Goal: Task Accomplishment & Management: Manage account settings

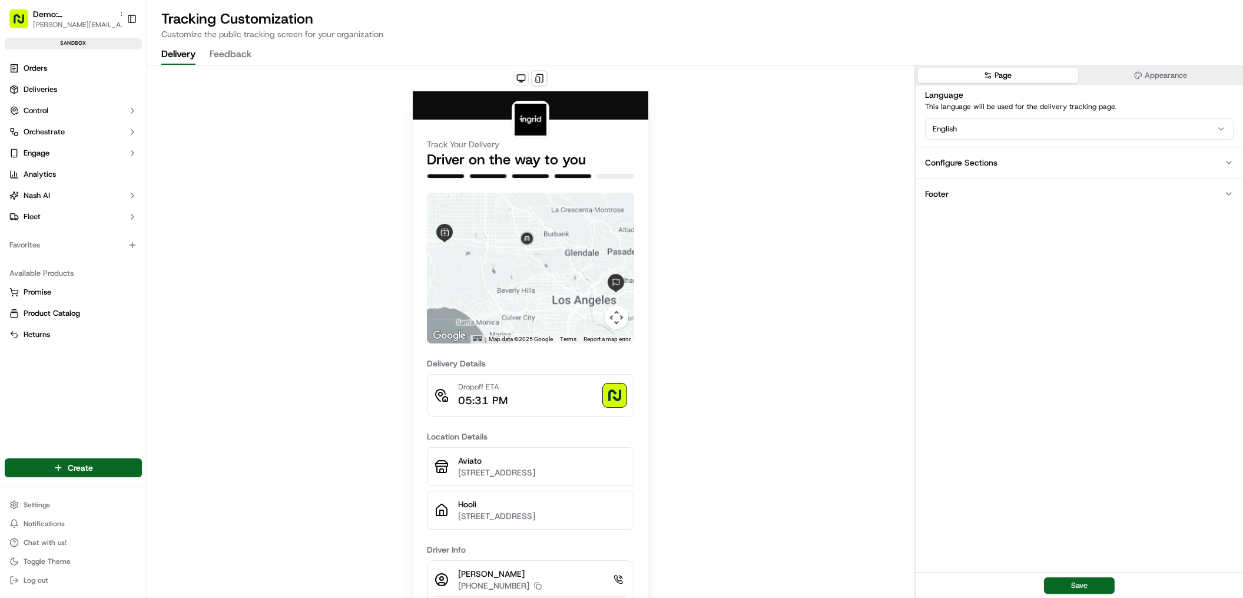
click at [1127, 79] on button "Appearance" at bounding box center [1161, 75] width 160 height 15
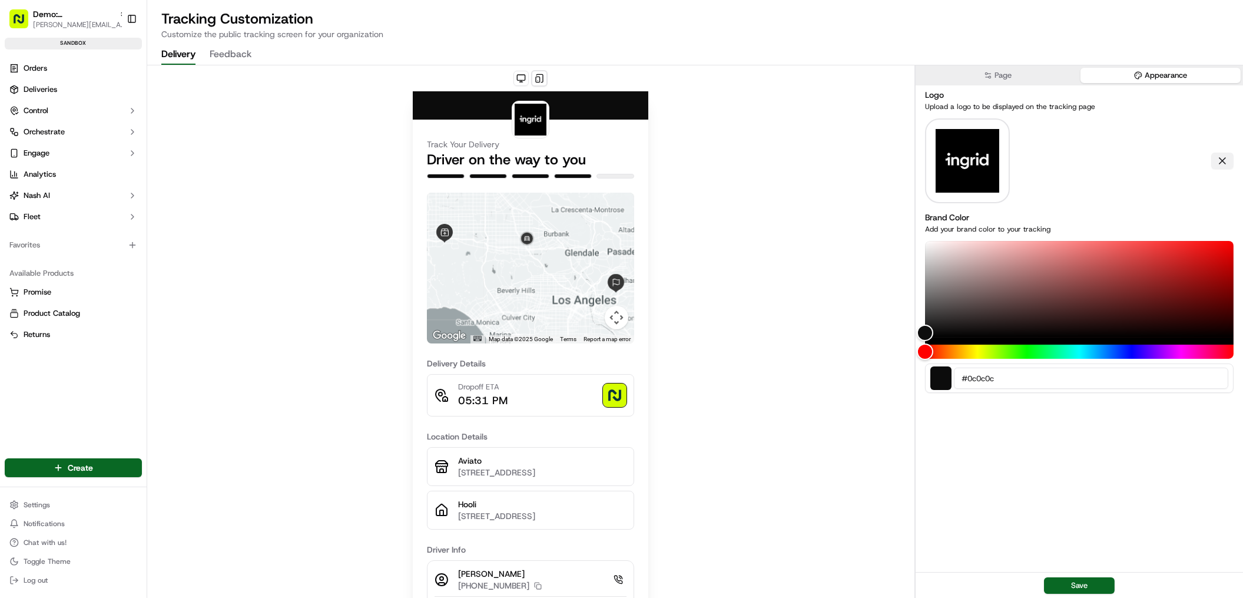
click at [1223, 154] on button at bounding box center [1223, 161] width 22 height 16
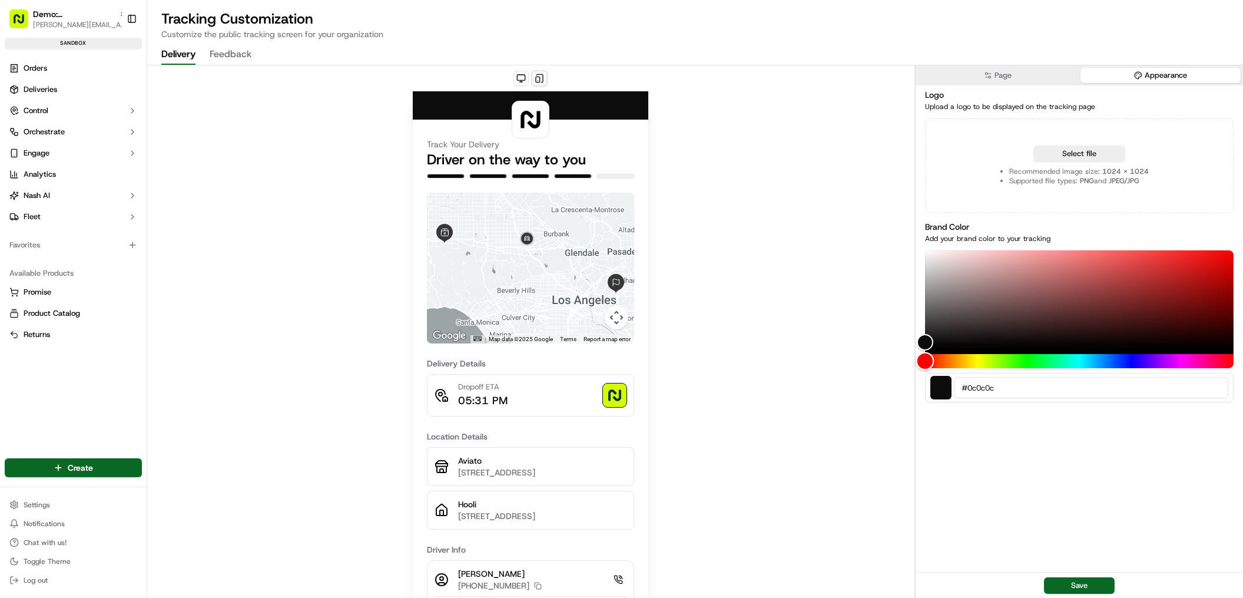
click at [962, 362] on div "Hue" at bounding box center [1079, 361] width 309 height 14
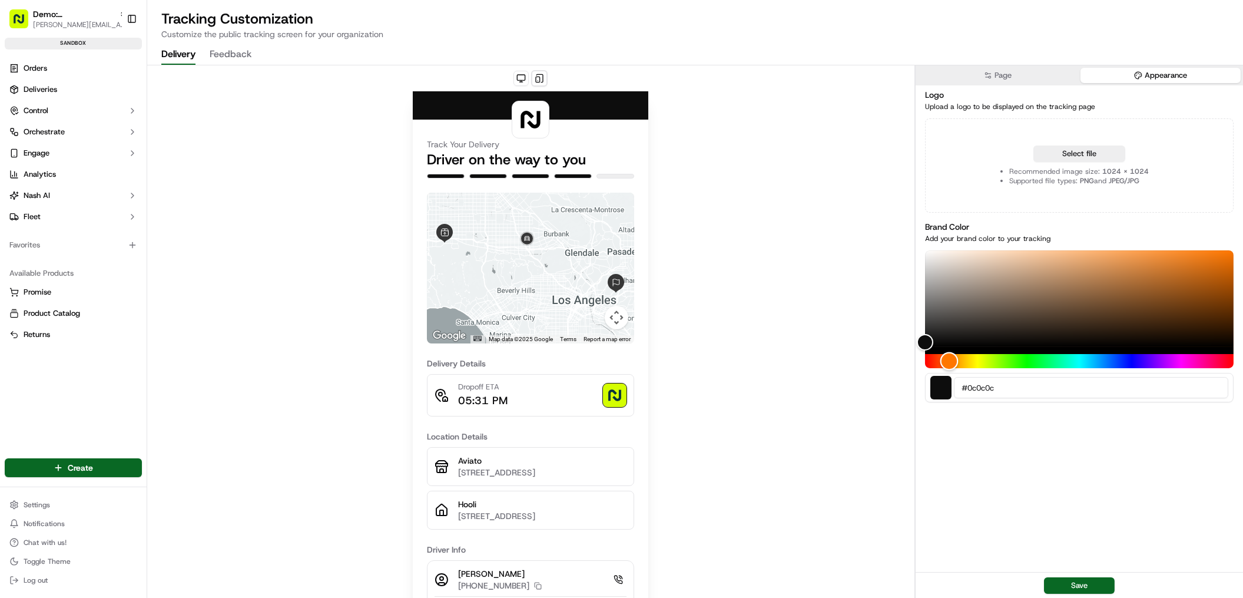
click at [950, 360] on div "Hue" at bounding box center [1079, 361] width 309 height 14
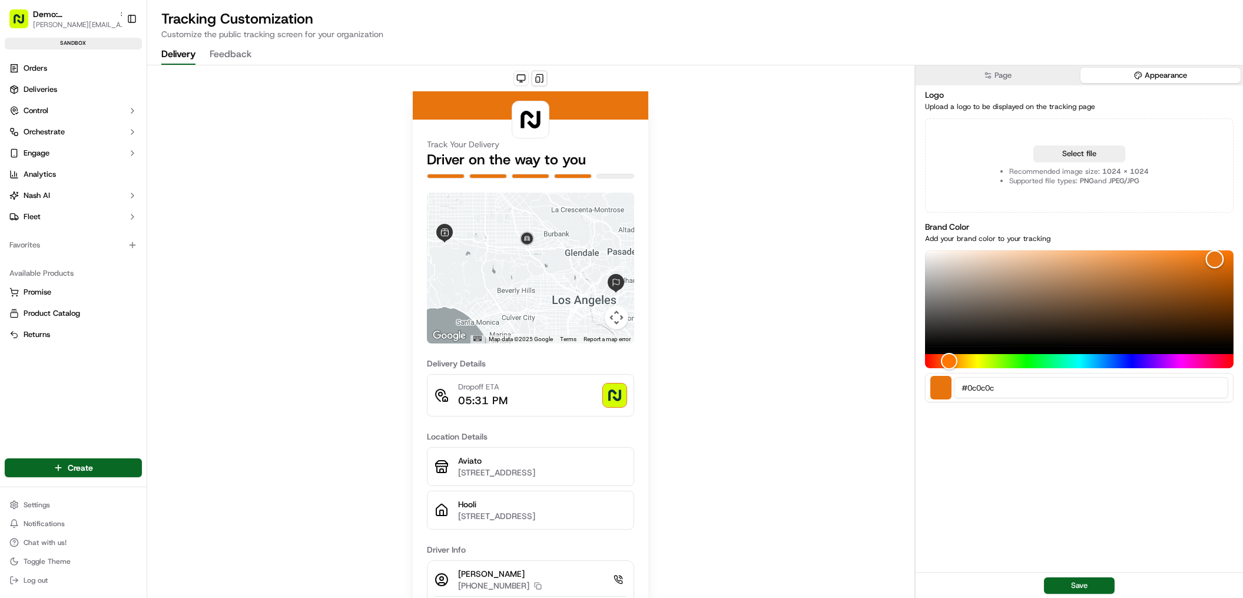
click at [1215, 259] on div "Color" at bounding box center [1079, 298] width 309 height 97
click at [1084, 153] on button "Select file" at bounding box center [1080, 153] width 92 height 16
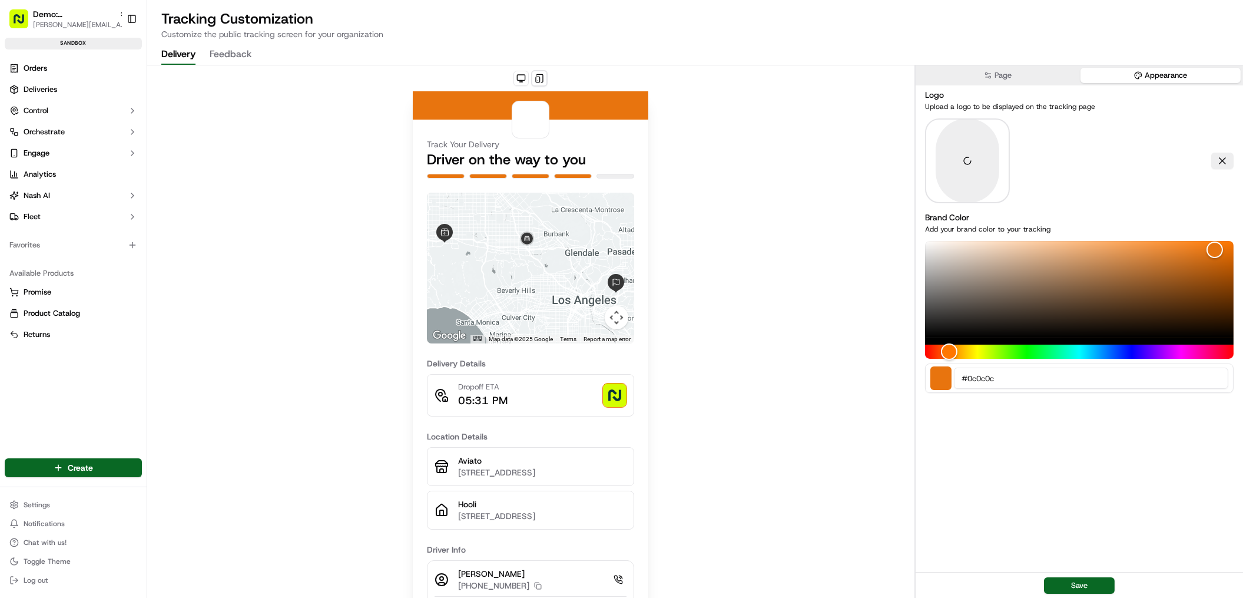
click at [1089, 585] on button "Save" at bounding box center [1079, 585] width 71 height 16
click at [792, 193] on div "Track Your Delivery Driver on the way to you ← Move left → Move right ↑ Move up…" at bounding box center [530, 437] width 767 height 744
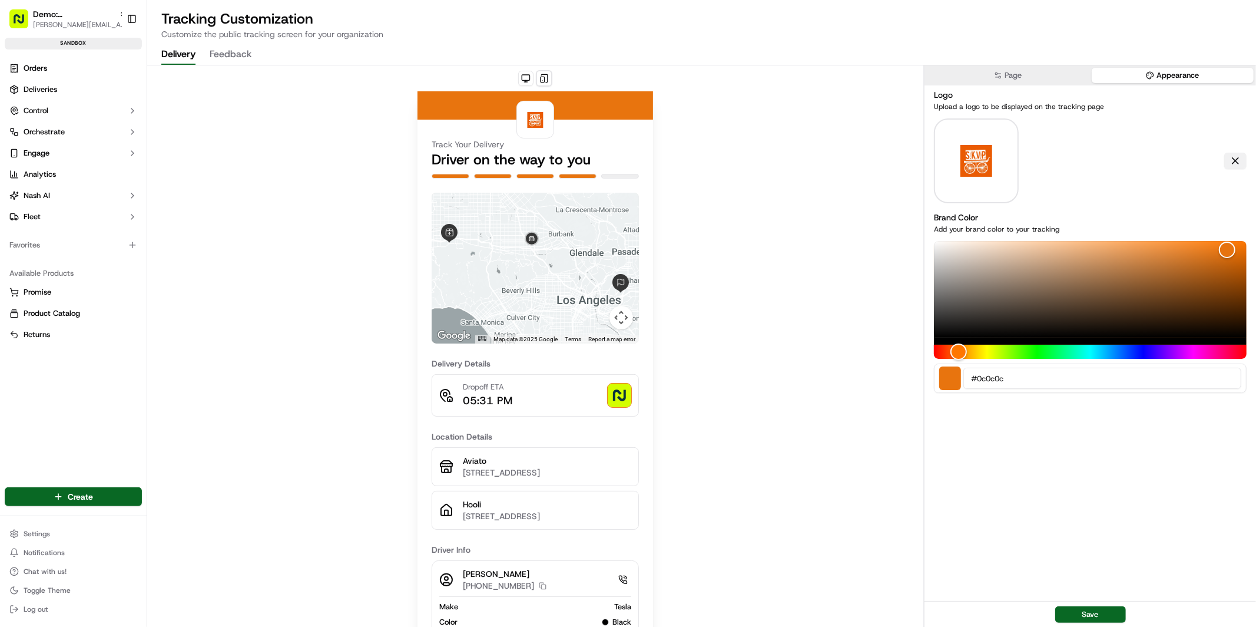
click at [1242, 160] on button at bounding box center [1236, 161] width 22 height 16
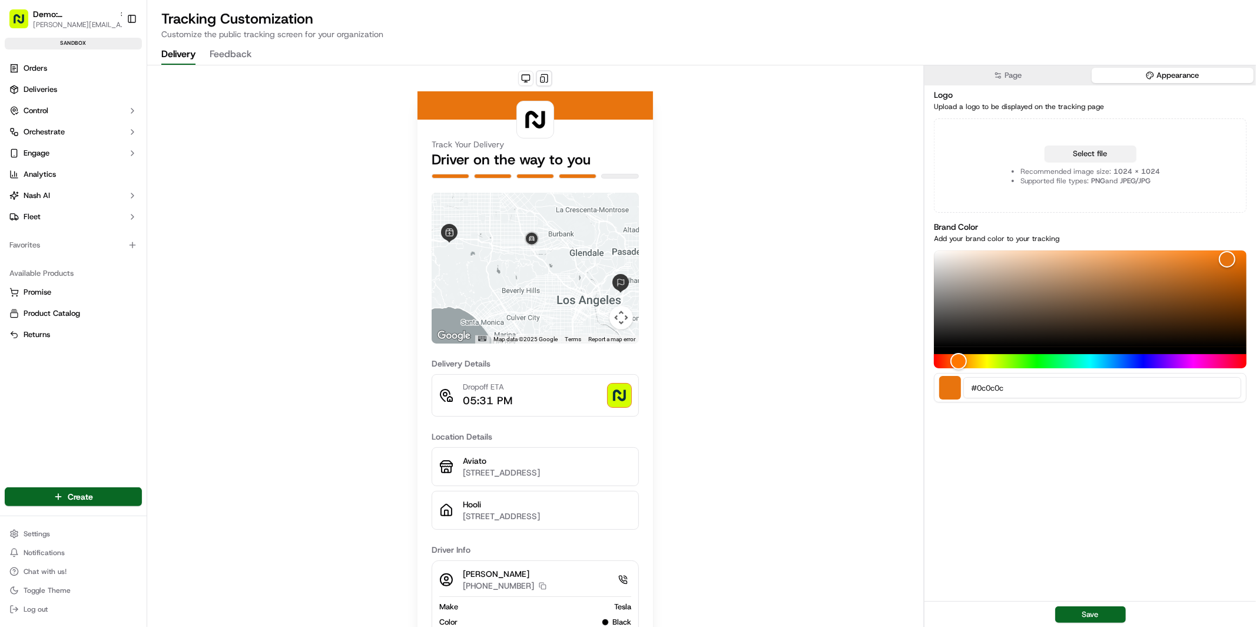
click at [1091, 155] on button "Select file" at bounding box center [1091, 153] width 92 height 16
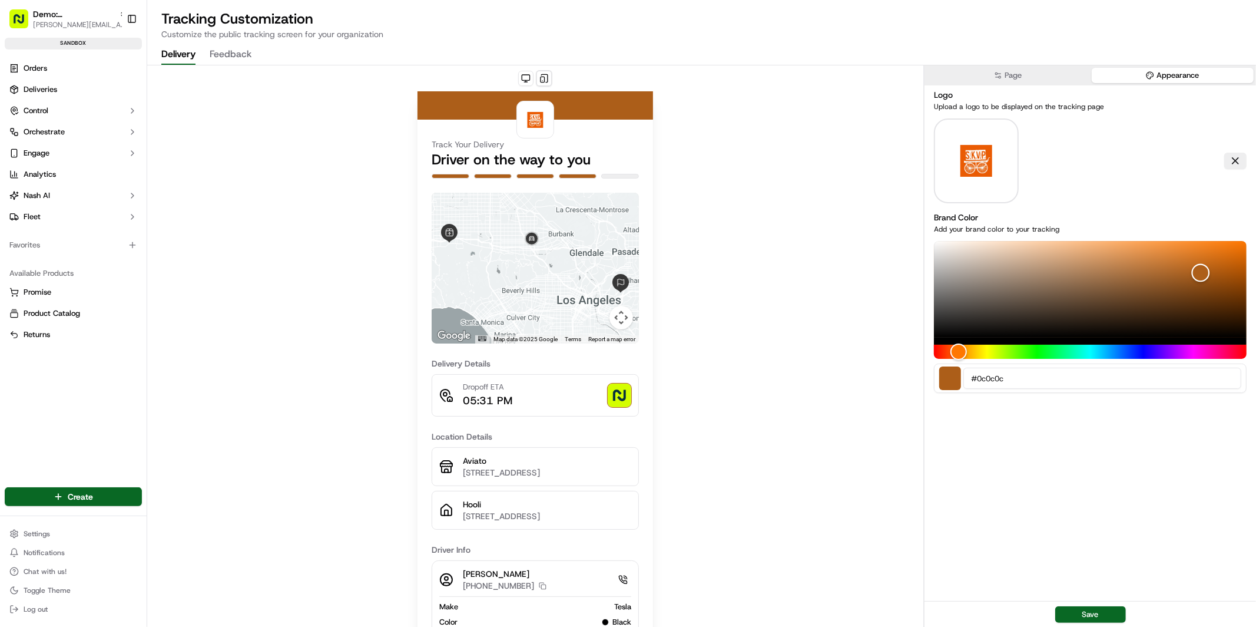
drag, startPoint x: 1201, startPoint y: 272, endPoint x: 1197, endPoint y: 278, distance: 7.2
click at [1201, 272] on div "Color" at bounding box center [1090, 289] width 313 height 97
drag, startPoint x: 1168, startPoint y: 300, endPoint x: 1153, endPoint y: 305, distance: 15.3
click at [1165, 302] on div "Color" at bounding box center [1090, 289] width 313 height 97
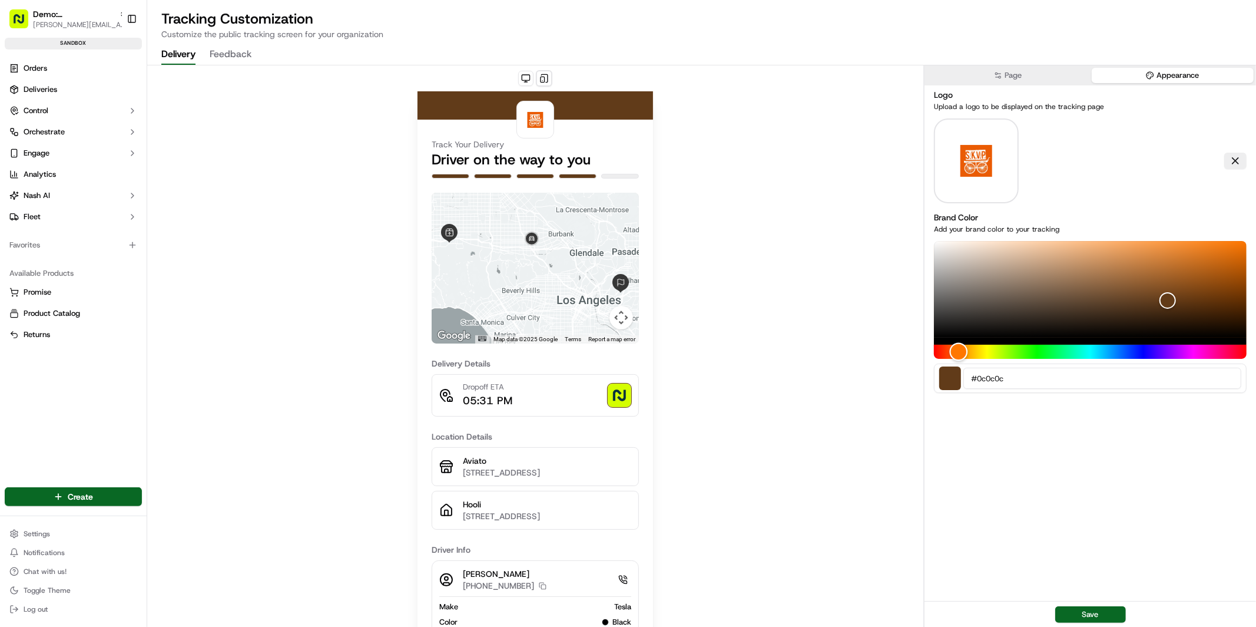
click at [1040, 356] on div "Hue" at bounding box center [1090, 352] width 313 height 14
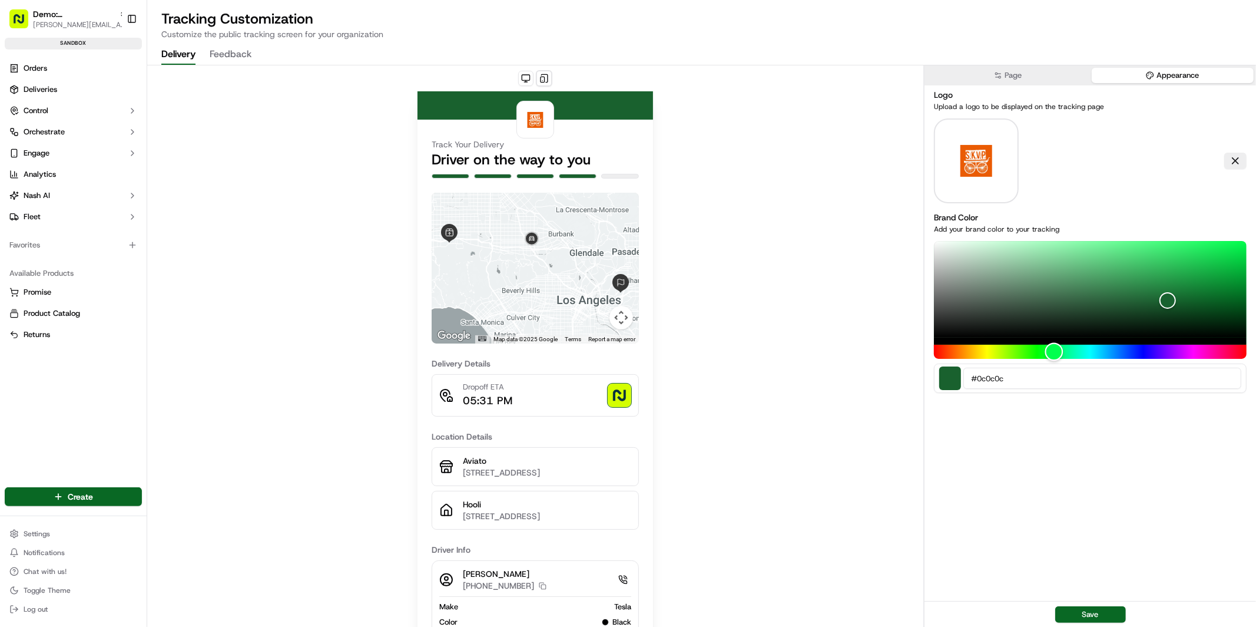
drag, startPoint x: 1054, startPoint y: 350, endPoint x: 1064, endPoint y: 336, distance: 17.3
click at [1054, 350] on div "Hue" at bounding box center [1090, 352] width 313 height 14
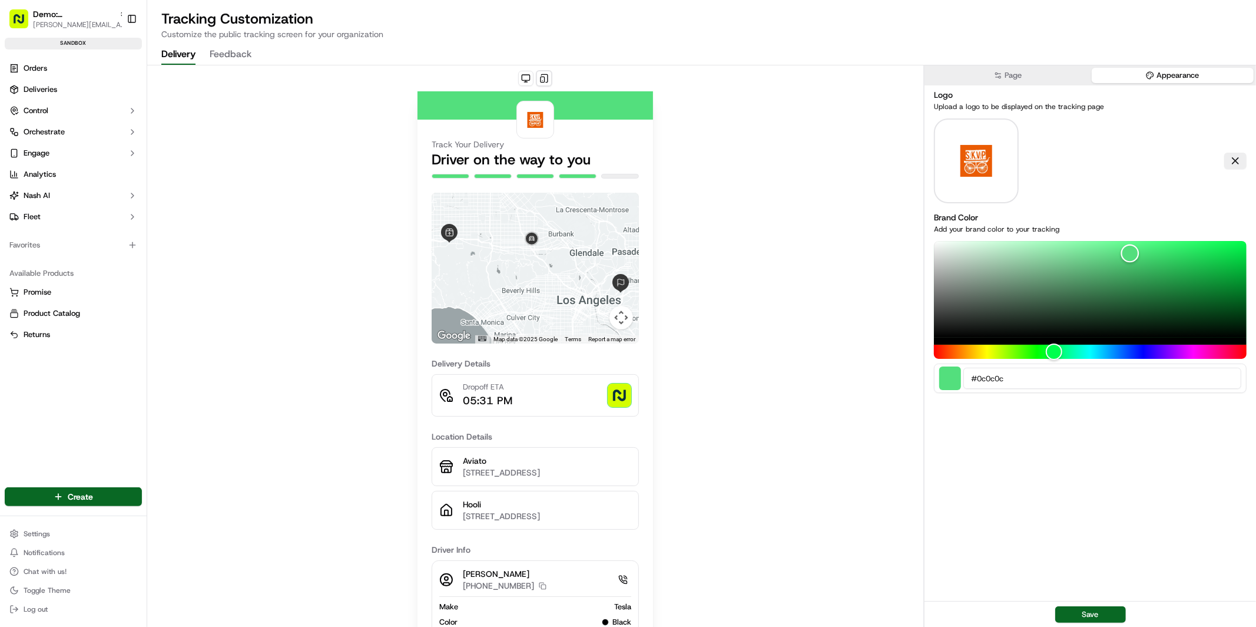
click at [1130, 253] on div "Color" at bounding box center [1090, 289] width 313 height 97
click at [528, 78] on button at bounding box center [525, 78] width 15 height 15
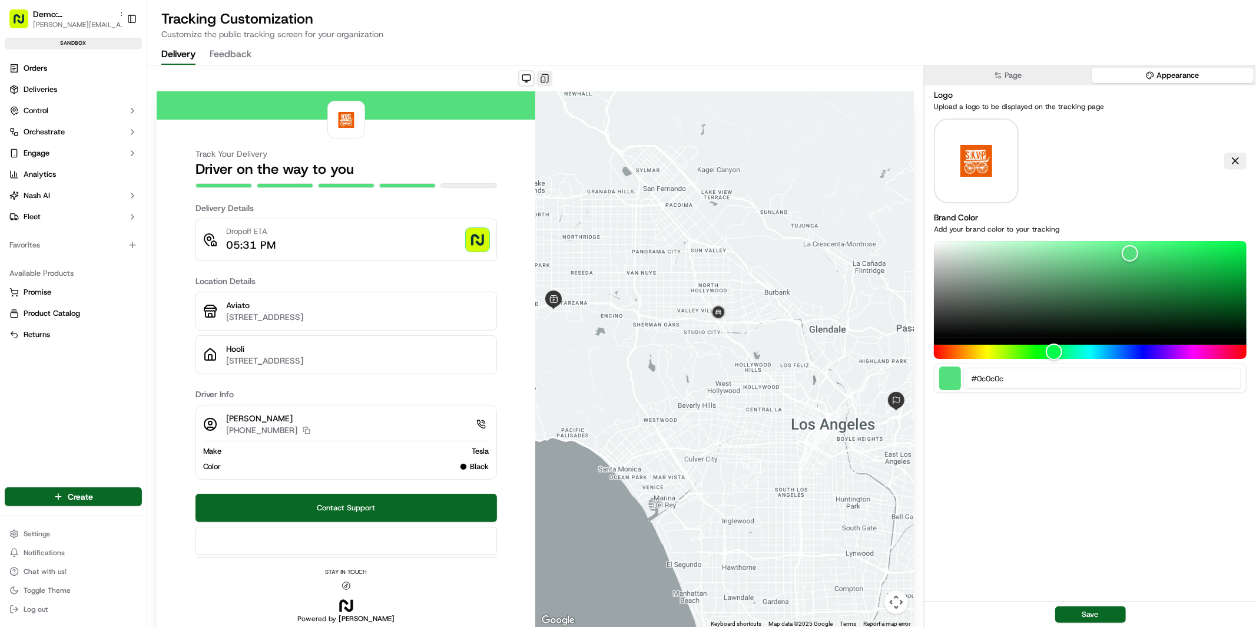
click at [545, 76] on button at bounding box center [544, 78] width 15 height 15
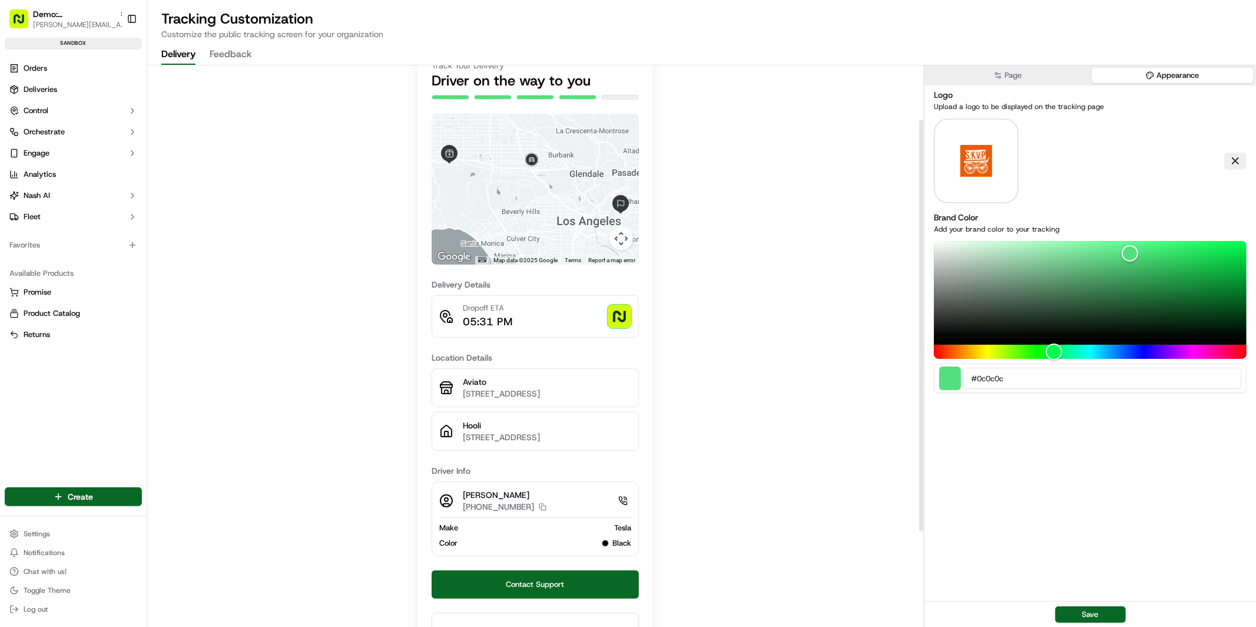
scroll to position [81, 0]
click at [1041, 72] on button "Page" at bounding box center [1008, 75] width 162 height 15
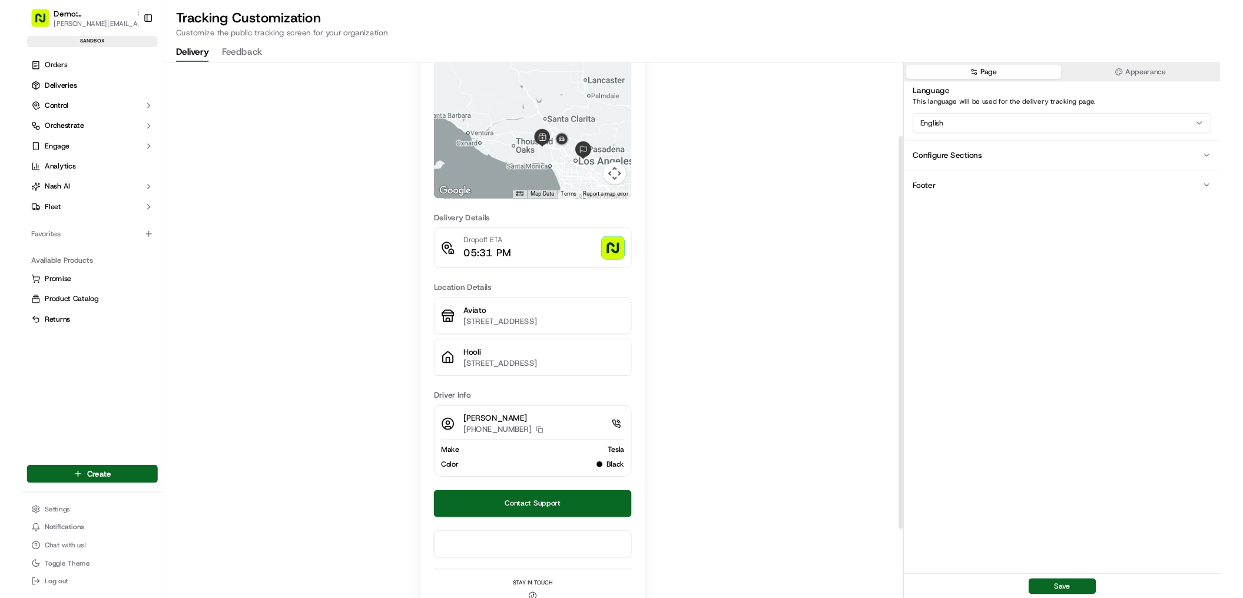
scroll to position [0, 0]
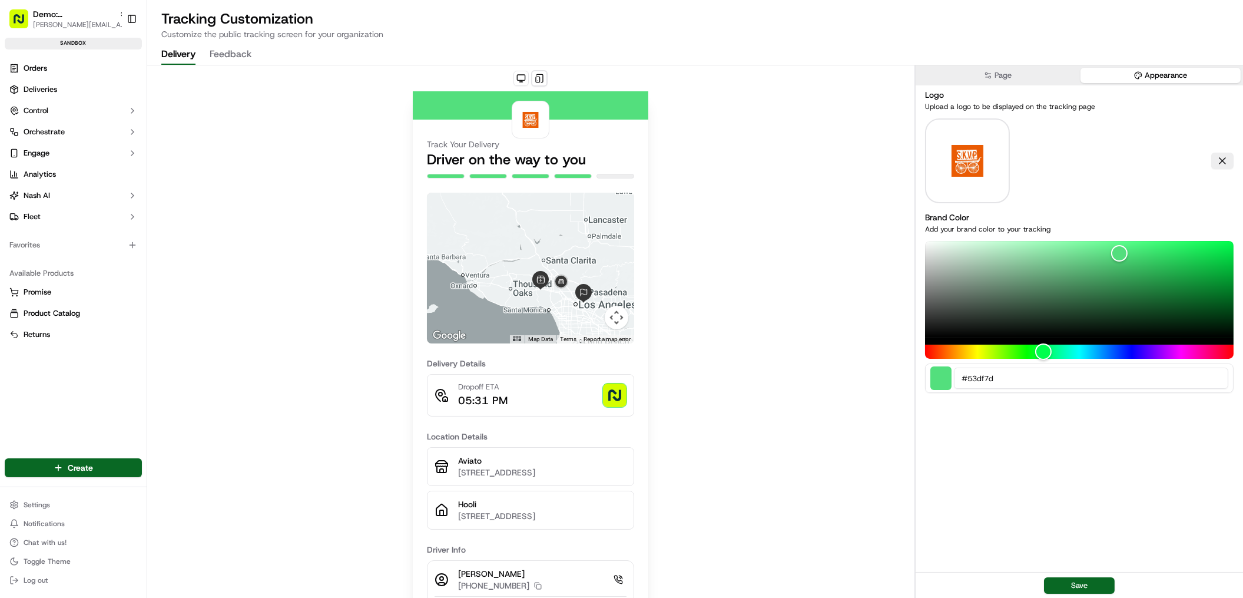
click at [1136, 69] on button "Appearance" at bounding box center [1161, 75] width 160 height 15
click at [1220, 158] on button at bounding box center [1223, 161] width 22 height 16
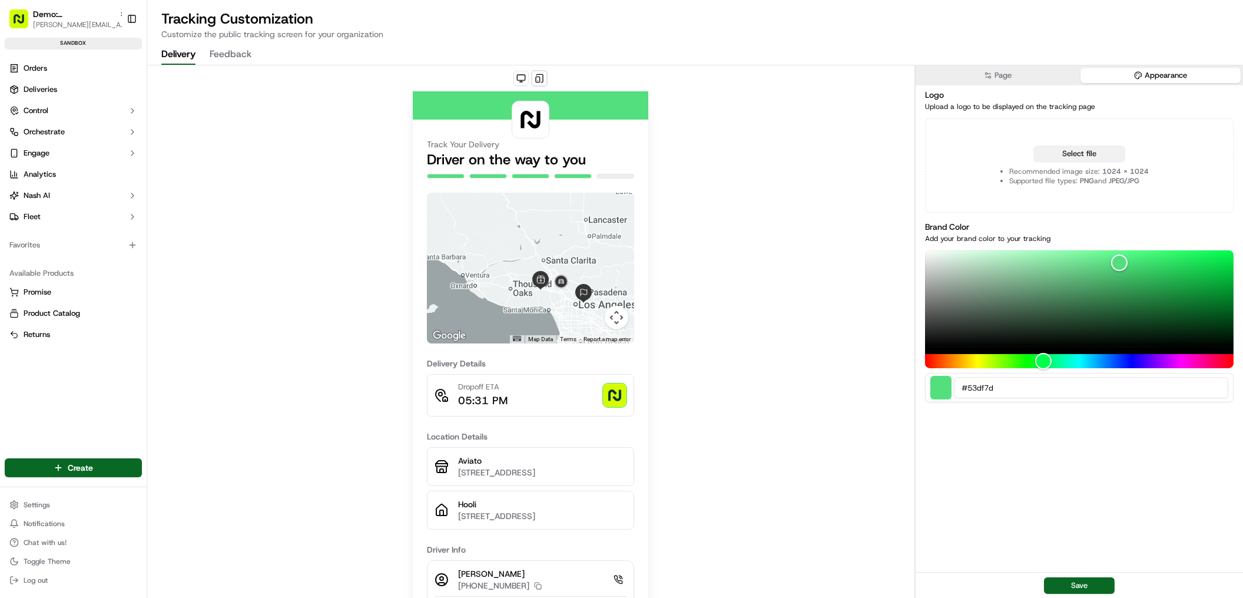
click at [1107, 154] on button "Select file" at bounding box center [1080, 153] width 92 height 16
click at [939, 343] on div "Color" at bounding box center [1079, 298] width 309 height 97
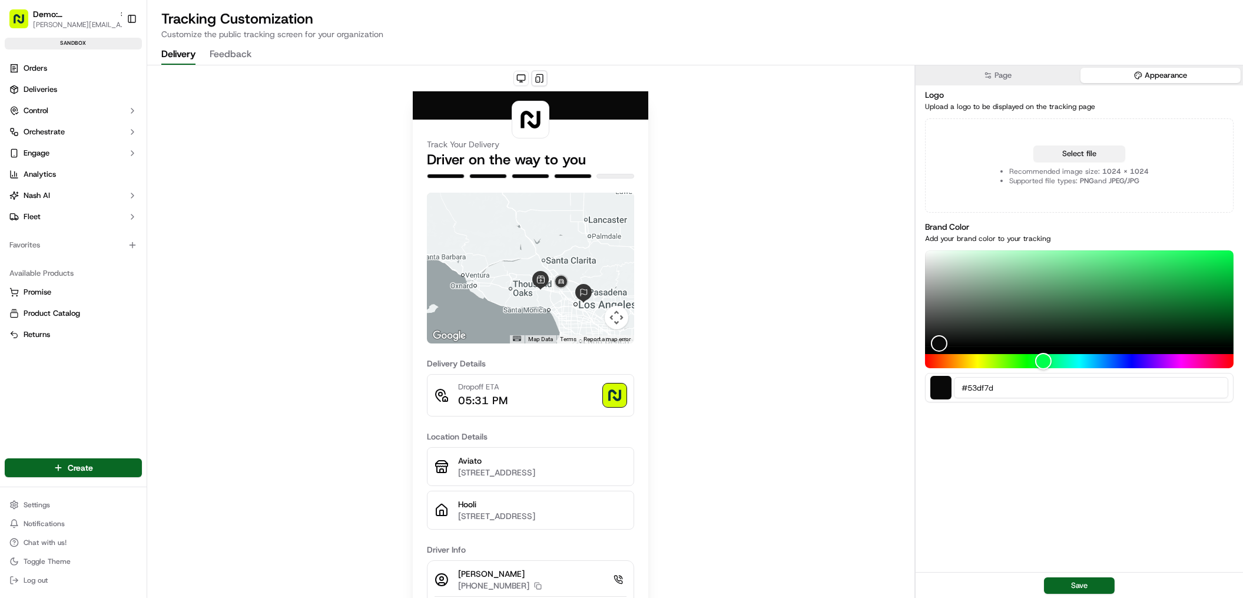
click at [1080, 157] on button "Select file" at bounding box center [1080, 153] width 92 height 16
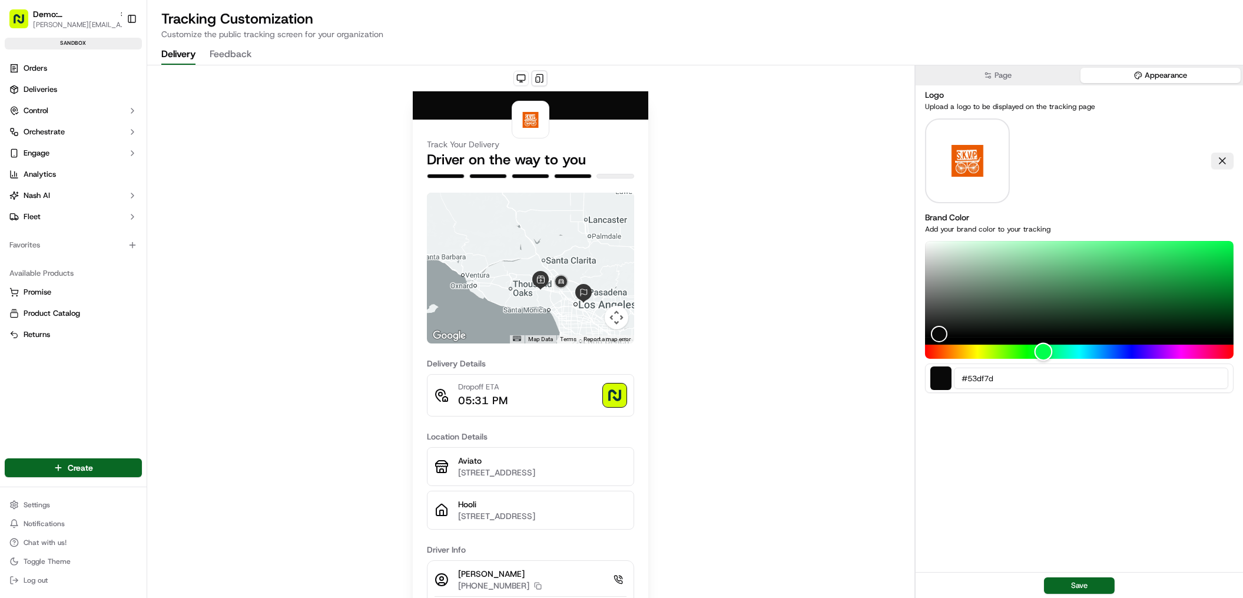
click at [981, 351] on div "Hue" at bounding box center [1079, 352] width 309 height 14
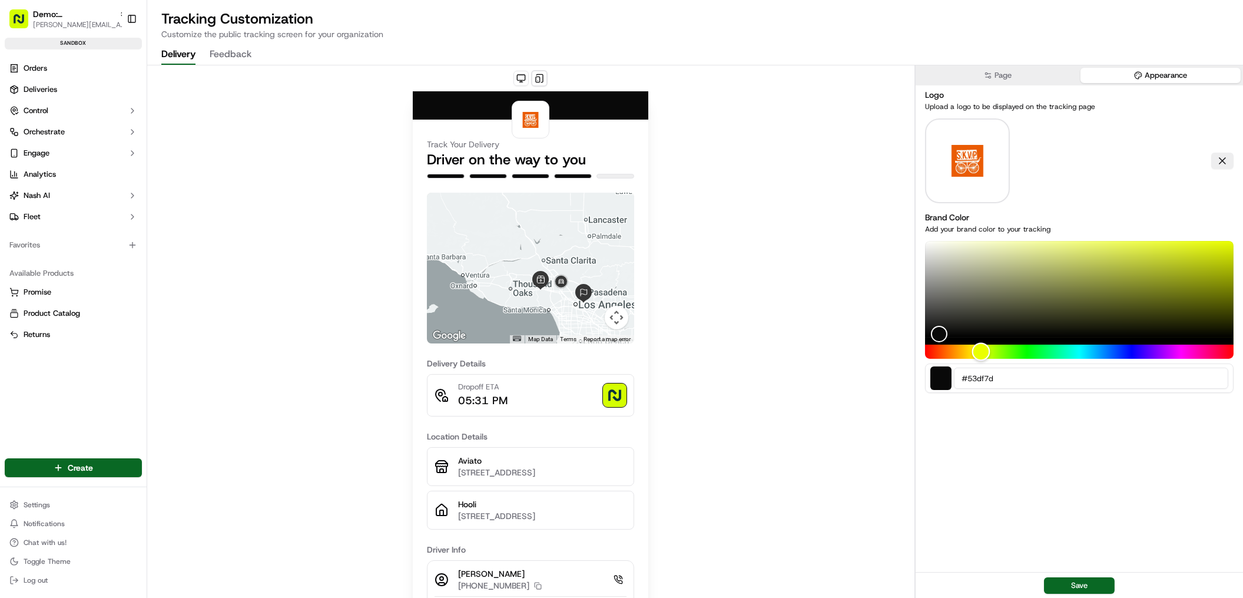
click at [969, 355] on div "Hue" at bounding box center [1079, 352] width 309 height 14
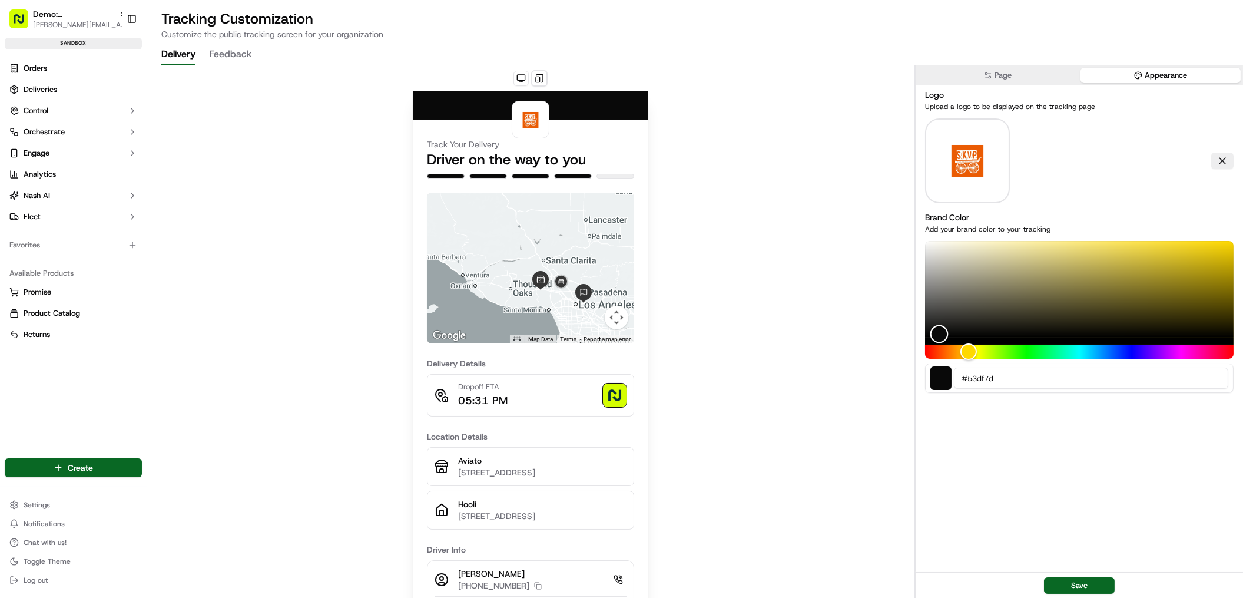
click at [1182, 266] on div "Color" at bounding box center [1079, 289] width 309 height 97
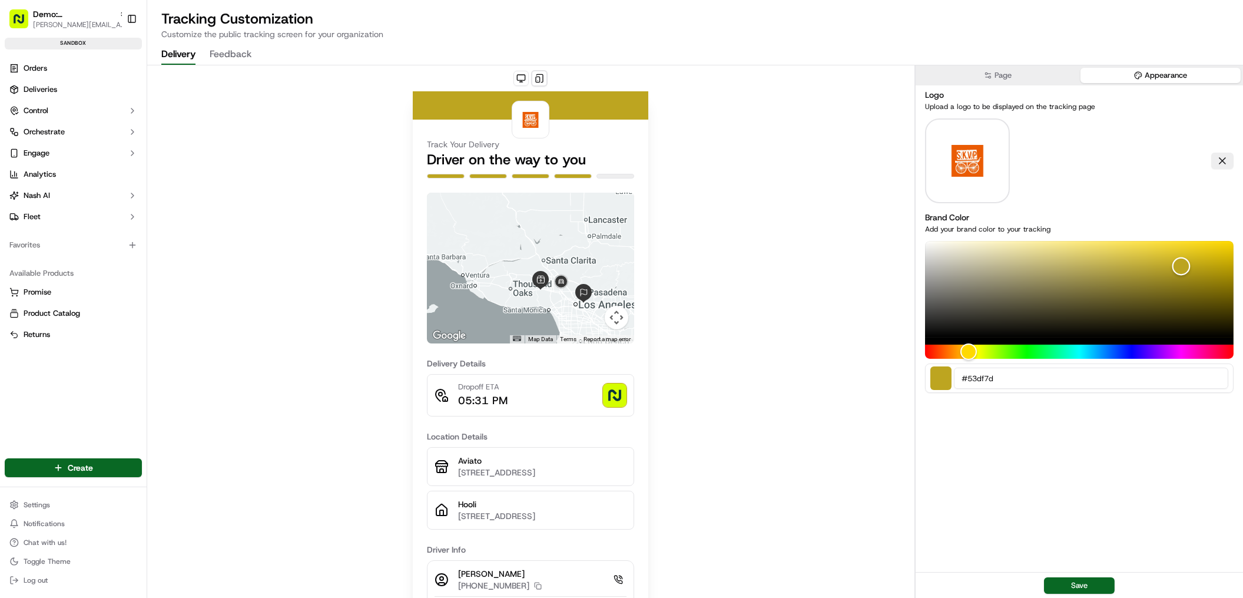
click at [1219, 253] on div "Color" at bounding box center [1079, 289] width 309 height 97
click at [1218, 275] on div "Color" at bounding box center [1079, 289] width 309 height 97
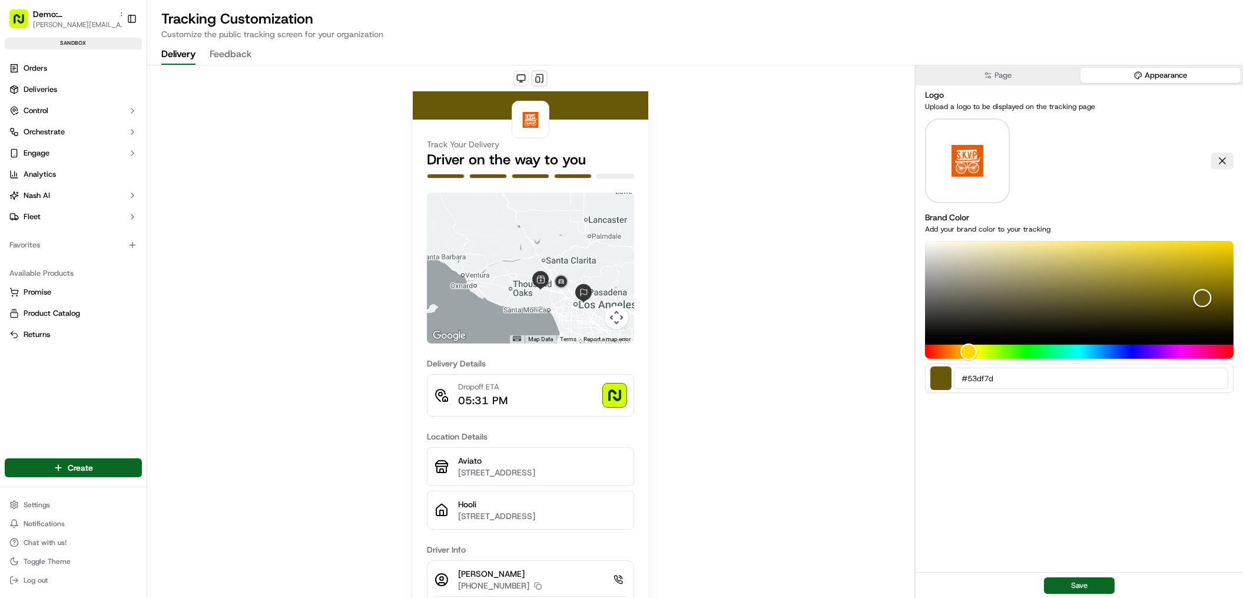
drag, startPoint x: 1203, startPoint y: 298, endPoint x: 1192, endPoint y: 302, distance: 11.7
click at [1203, 298] on div "Color" at bounding box center [1079, 289] width 309 height 97
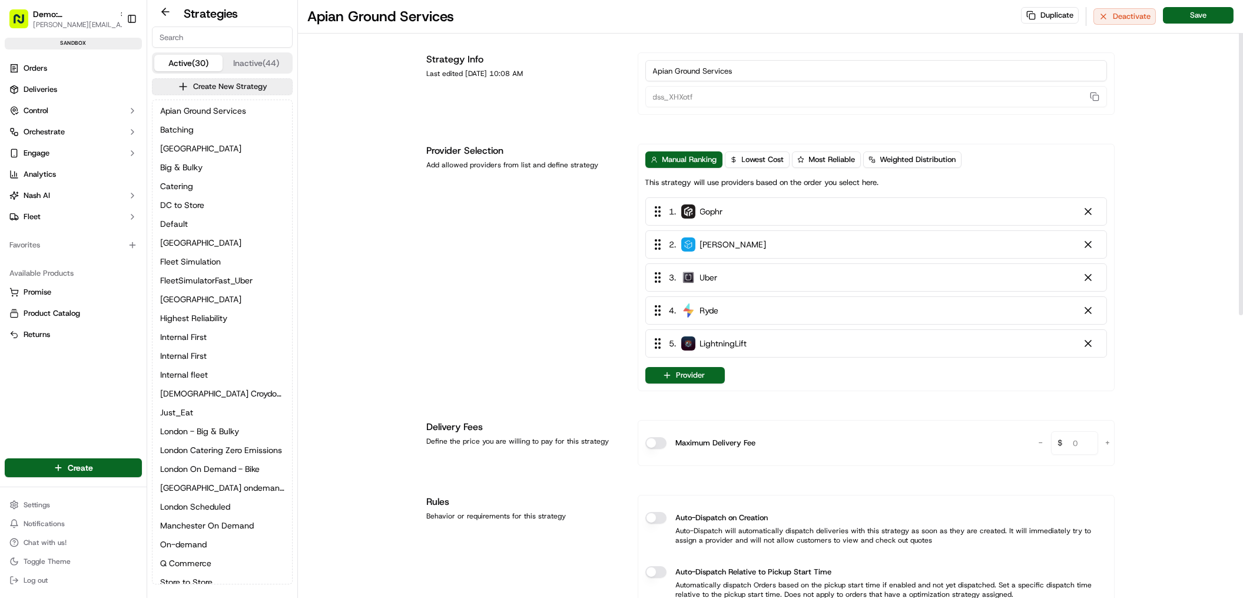
click at [342, 11] on h1 "Apian Ground Services" at bounding box center [380, 16] width 147 height 19
drag, startPoint x: 451, startPoint y: 17, endPoint x: 907, endPoint y: 9, distance: 456.0
click at [329, 18] on h1 "Apian Ground Services" at bounding box center [380, 16] width 147 height 19
drag, startPoint x: 823, startPoint y: 72, endPoint x: 556, endPoint y: 70, distance: 266.8
click at [556, 70] on div "Strategy Info Last edited Sep 11, 2025 10:08 AM Apian Ground Services dss_XHXotf" at bounding box center [771, 83] width 688 height 62
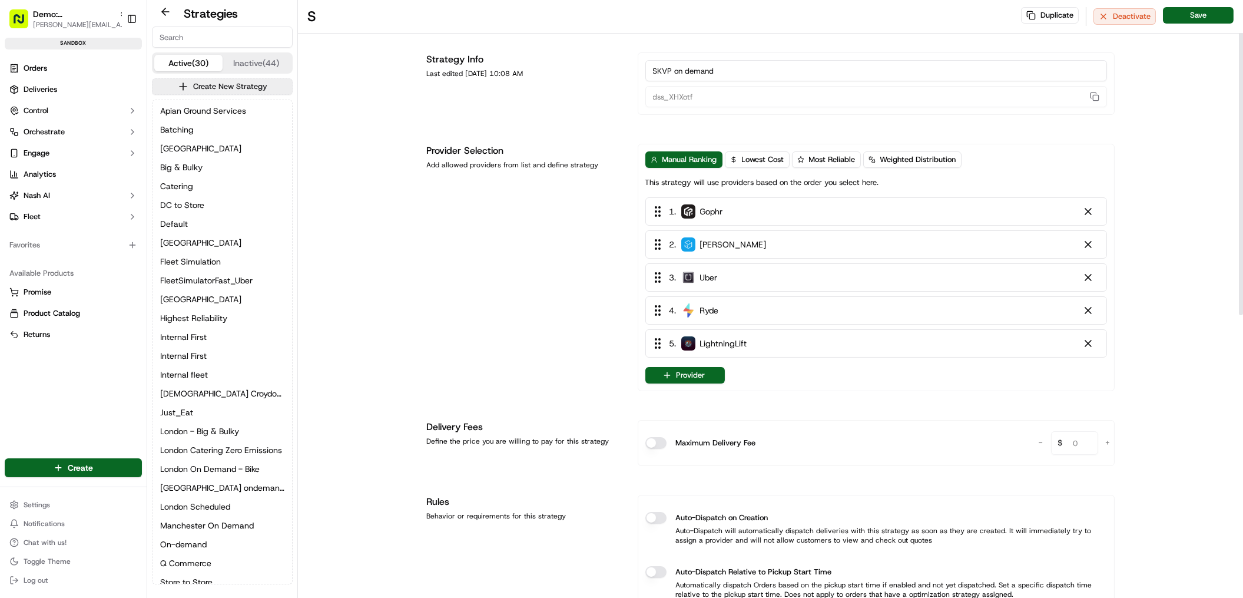
type input "SKVP on demand"
click at [590, 104] on div "Strategy Info Last edited Sep 11, 2025 10:08 AM" at bounding box center [525, 83] width 197 height 62
click at [1215, 13] on button "Save" at bounding box center [1198, 15] width 71 height 16
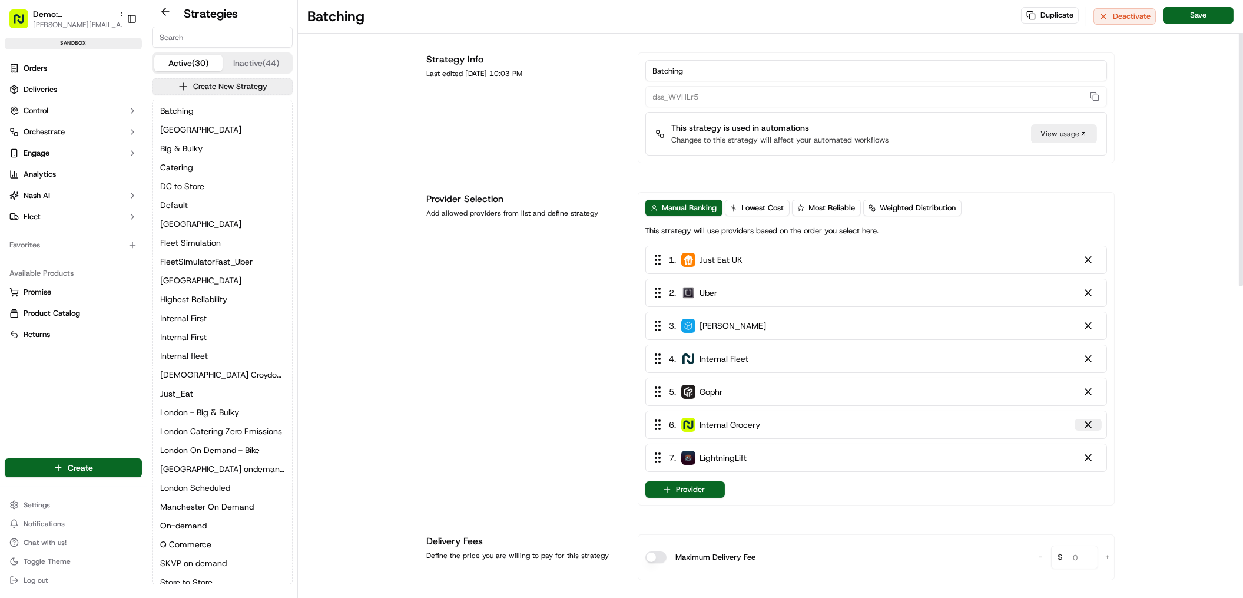
click at [1093, 422] on div at bounding box center [1089, 425] width 12 height 12
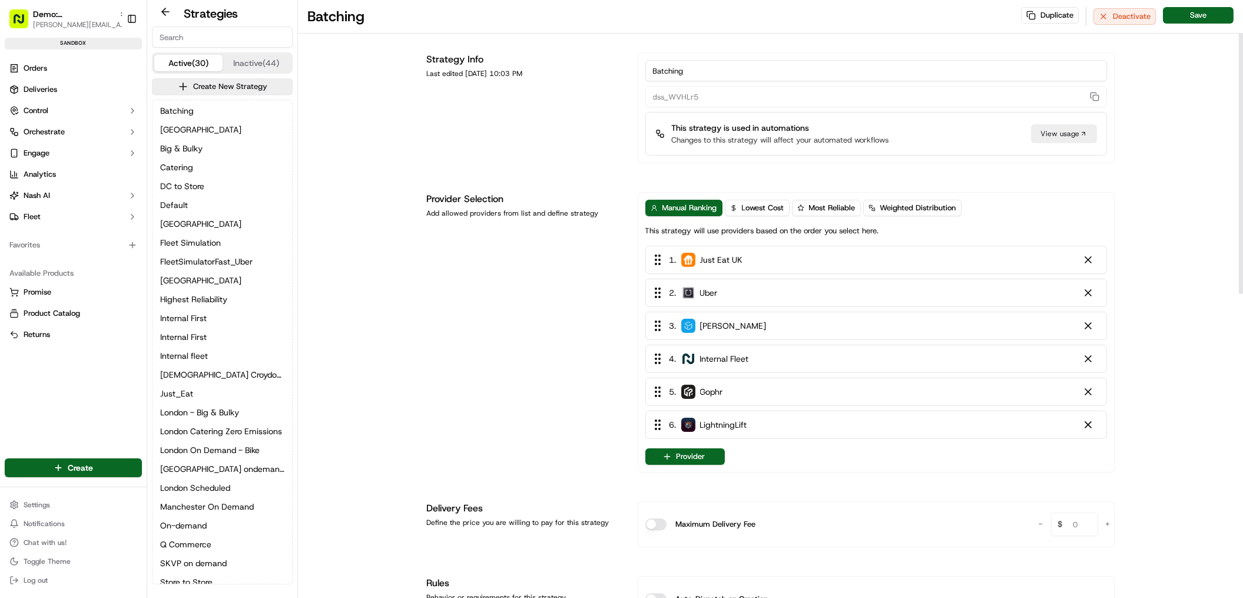
drag, startPoint x: 1089, startPoint y: 426, endPoint x: 1074, endPoint y: 426, distance: 15.3
click at [1088, 426] on div at bounding box center [1089, 425] width 12 height 12
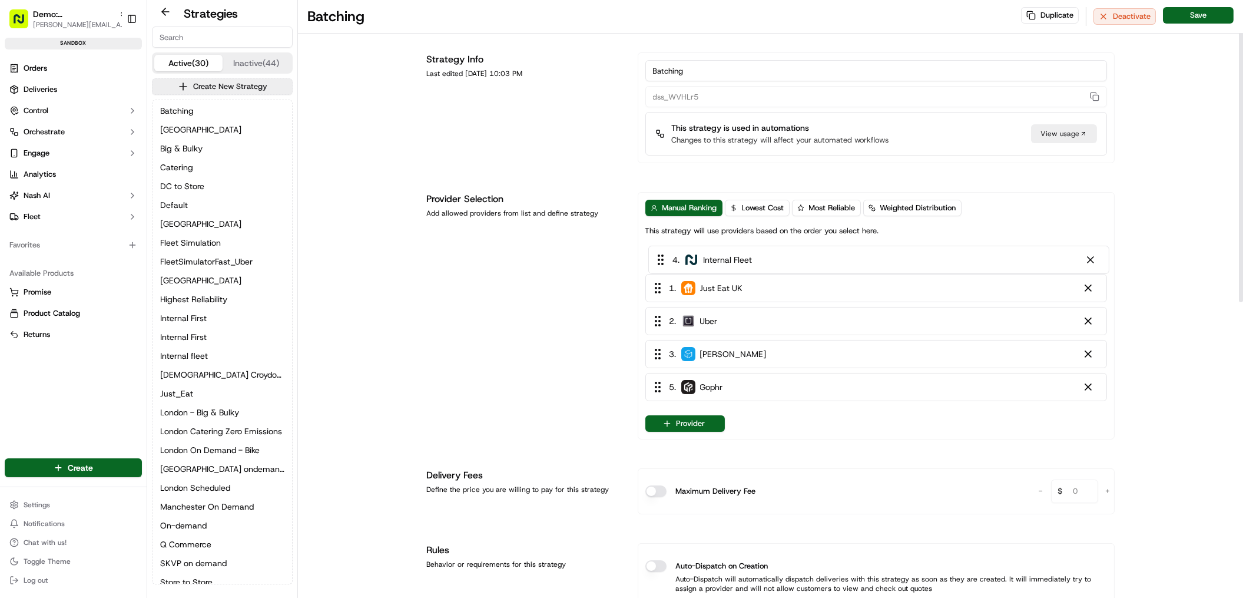
drag, startPoint x: 775, startPoint y: 366, endPoint x: 778, endPoint y: 263, distance: 102.5
click at [778, 263] on div "1 . Just Eat UK 2 . Uber 3 . Stuart 4 . Internal Fleet 5 . Gophr" at bounding box center [877, 326] width 462 height 160
drag, startPoint x: 755, startPoint y: 325, endPoint x: 758, endPoint y: 290, distance: 34.3
click at [758, 290] on div "1 . Internal Fleet 2 . Just Eat UK 3 . Uber 4 . Stuart 5 . Gophr" at bounding box center [877, 326] width 462 height 160
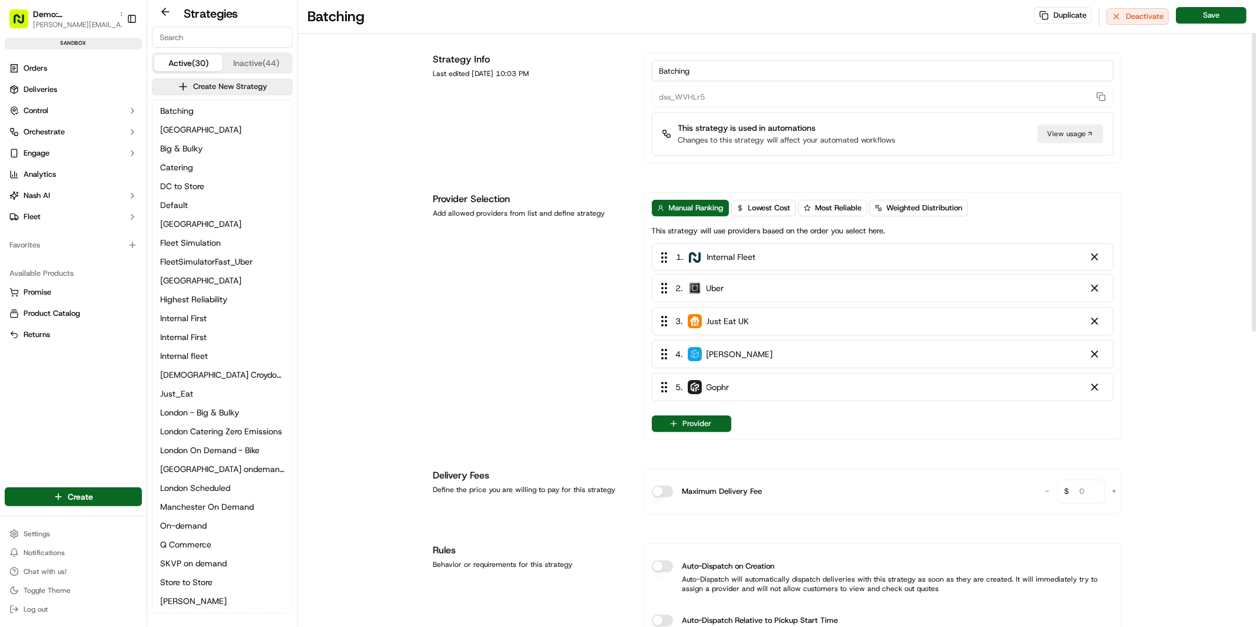
click at [745, 254] on div "1 . Internal Fleet 2 . Uber 3 . Just Eat UK 4 . Stuart 5 . Gophr" at bounding box center [883, 326] width 462 height 160
click at [720, 289] on div "1 . Internal Fleet 2 . Uber 3 . Just Eat UK 4 . Stuart 5 . Gophr" at bounding box center [883, 326] width 462 height 160
drag, startPoint x: 723, startPoint y: 331, endPoint x: 718, endPoint y: 253, distance: 78.5
click at [718, 253] on div "1 . Internal Fleet 2 . Uber 3 . Just Eat UK 4 . Stuart 5 . Gophr" at bounding box center [883, 326] width 462 height 160
click at [730, 295] on span "Internal Fleet" at bounding box center [731, 293] width 49 height 12
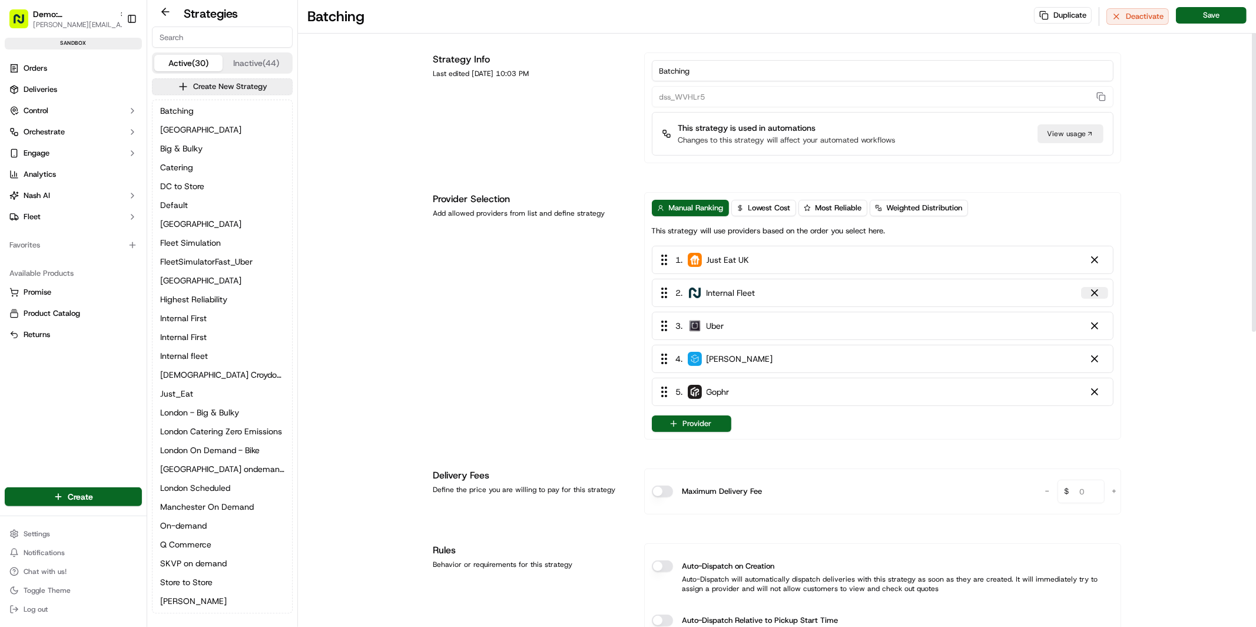
click at [1097, 296] on div at bounding box center [1095, 293] width 12 height 12
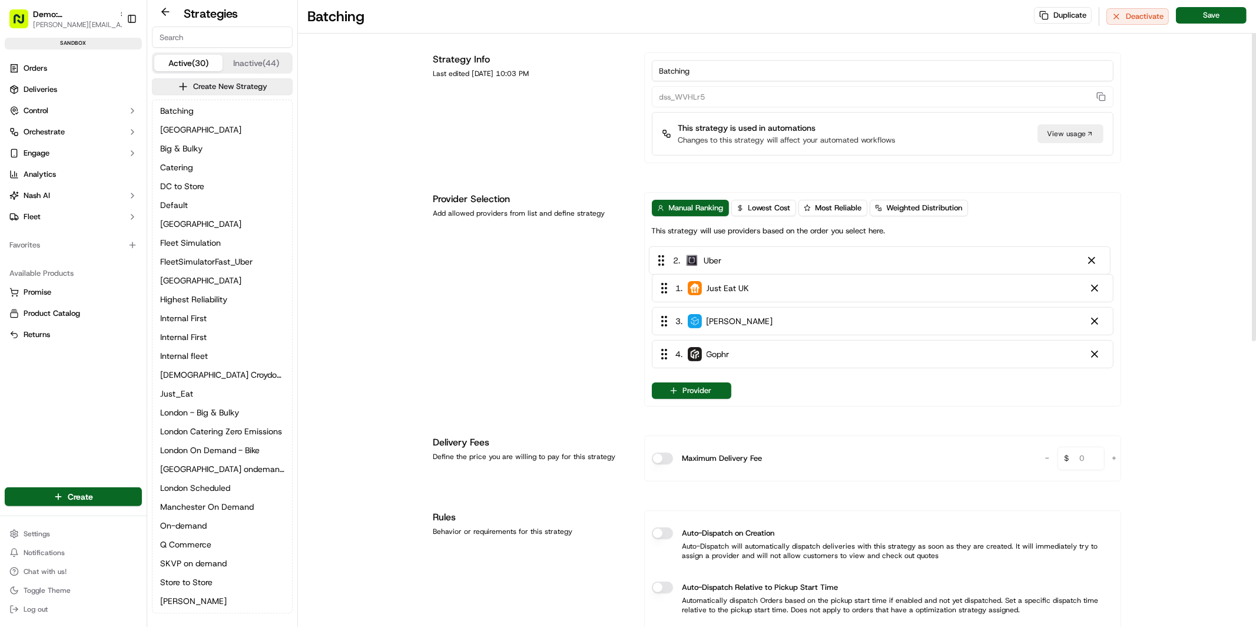
drag, startPoint x: 778, startPoint y: 294, endPoint x: 774, endPoint y: 254, distance: 40.3
click at [774, 254] on div "1 . Just Eat UK 2 . Uber 3 . Stuart 4 . Gophr" at bounding box center [883, 309] width 462 height 127
drag, startPoint x: 769, startPoint y: 325, endPoint x: 769, endPoint y: 278, distance: 46.5
click at [769, 278] on div "1 . Uber 2 . Just Eat UK 3 . Stuart 4 . Gophr" at bounding box center [883, 309] width 462 height 127
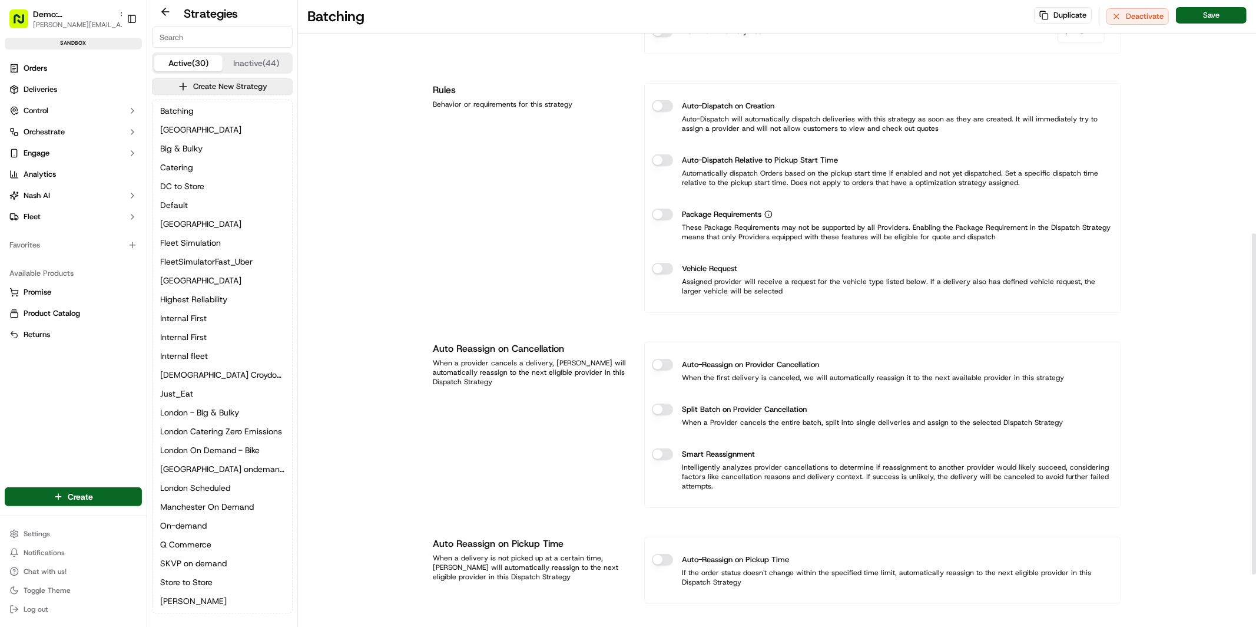
scroll to position [428, 0]
drag, startPoint x: 682, startPoint y: 359, endPoint x: 716, endPoint y: 370, distance: 35.8
click at [835, 363] on div "Auto-Reassign on Provider Cancellation" at bounding box center [883, 364] width 462 height 12
click at [667, 368] on button "Auto-Reassign on Provider Cancellation" at bounding box center [662, 364] width 21 height 12
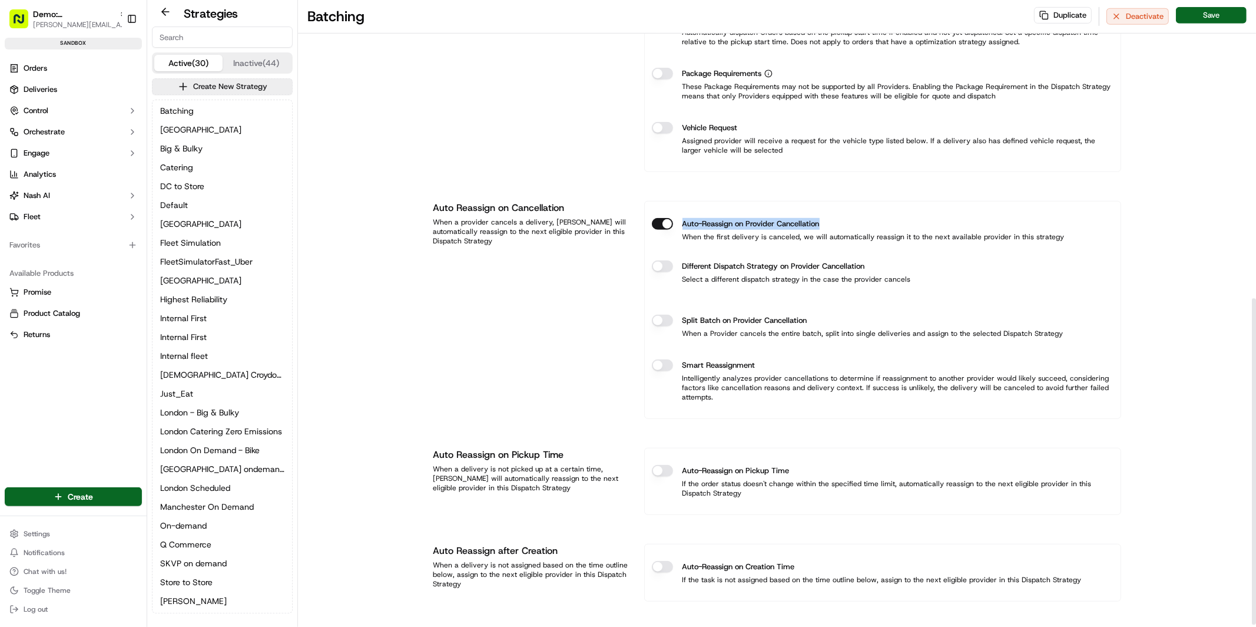
scroll to position [576, 0]
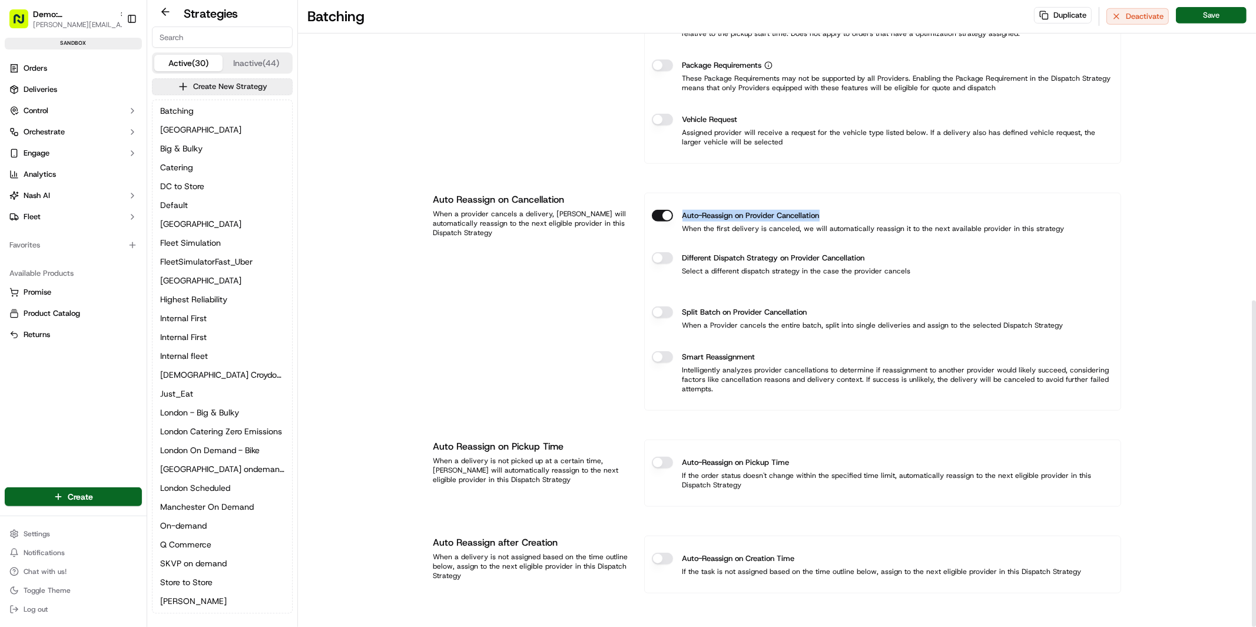
click at [666, 461] on button "Auto-Reassign on Pickup Time" at bounding box center [662, 462] width 21 height 12
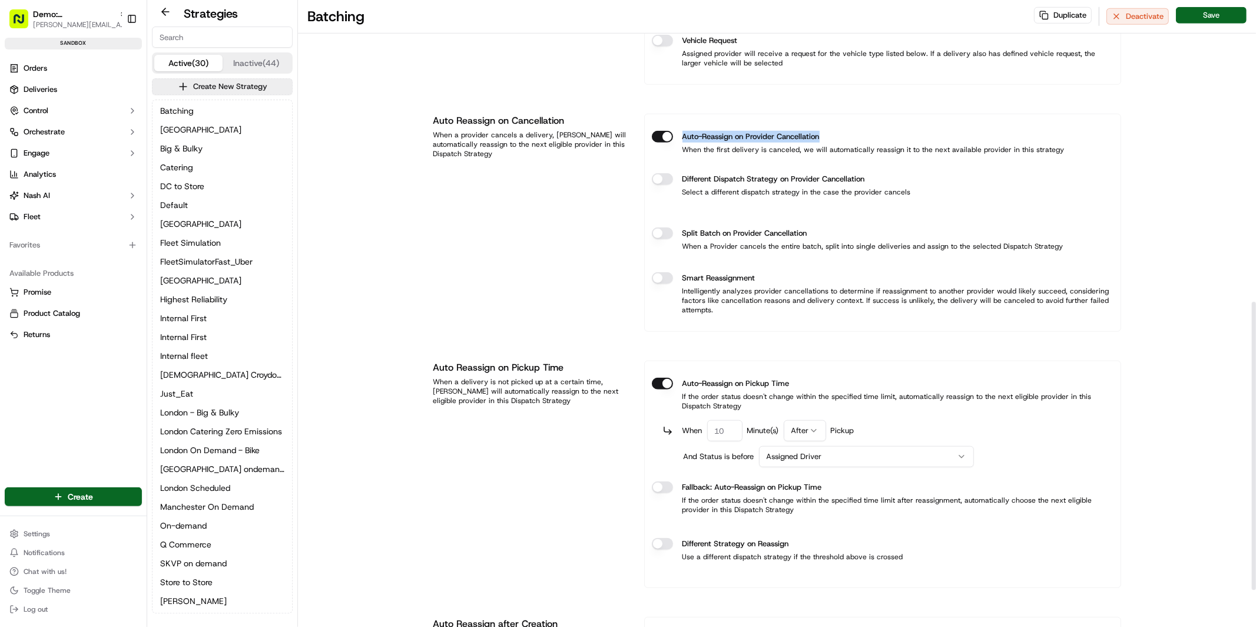
scroll to position [662, 0]
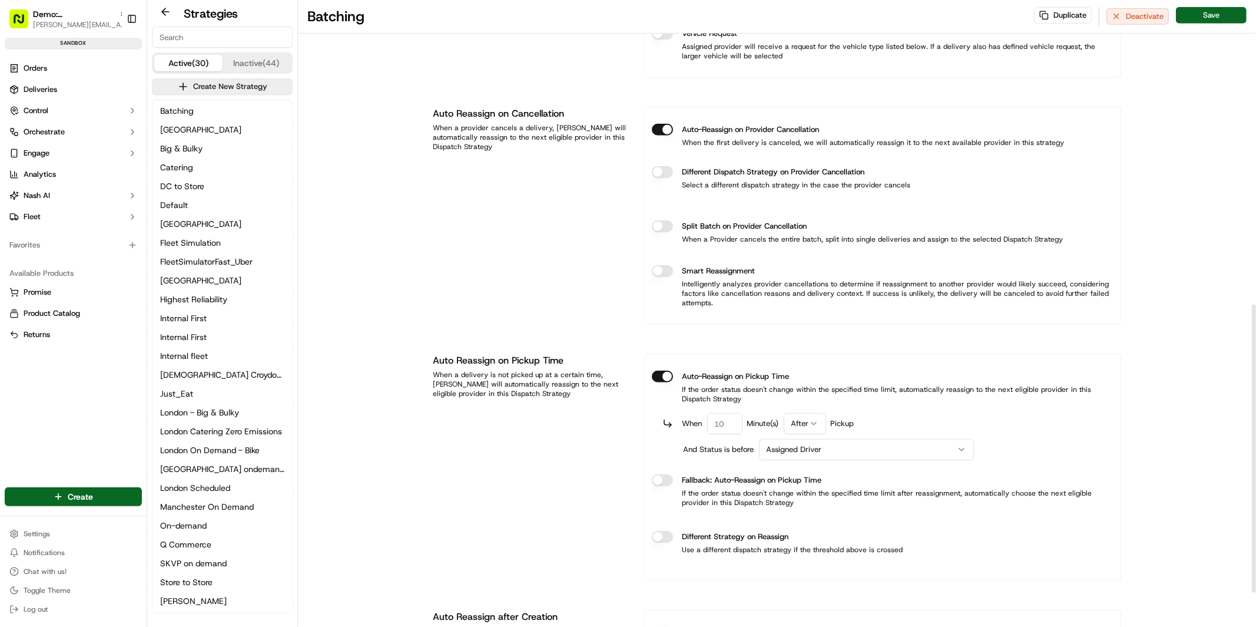
click at [732, 423] on input "number" at bounding box center [724, 423] width 35 height 21
type input "1"
click at [878, 417] on div "When 1 Minute(s) After Pickup" at bounding box center [888, 423] width 451 height 21
click at [830, 452] on html "Demo: UK patrick.eve@usenash.com Toggle Sidebar sandbox Orders Deliveries Contr…" at bounding box center [628, 313] width 1256 height 627
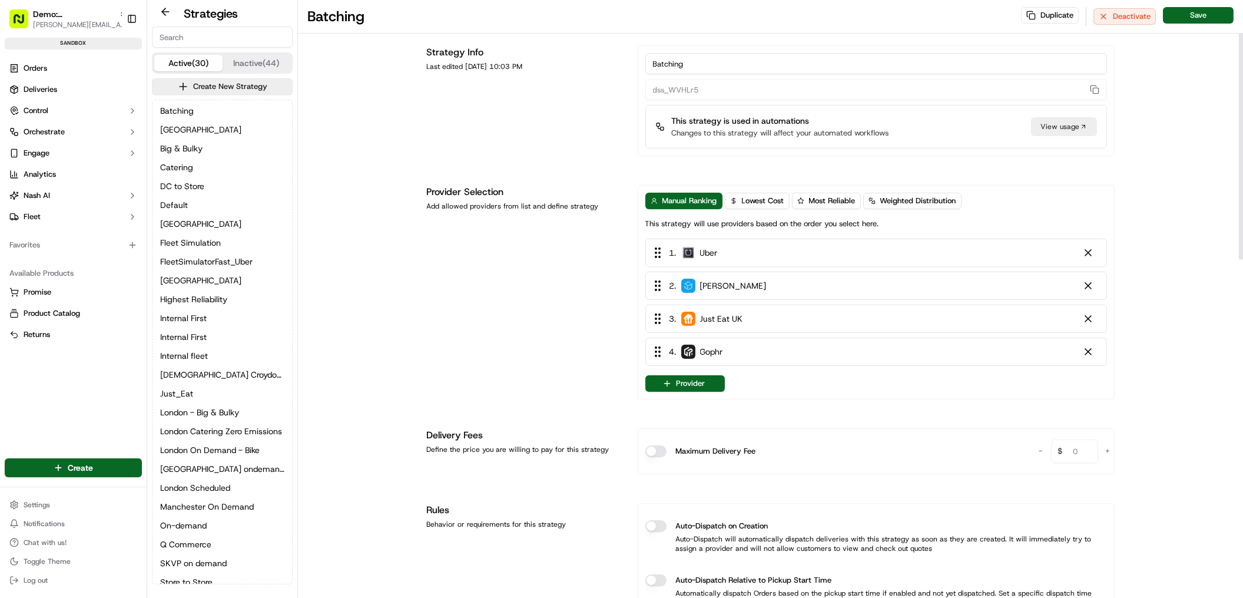
scroll to position [0, 0]
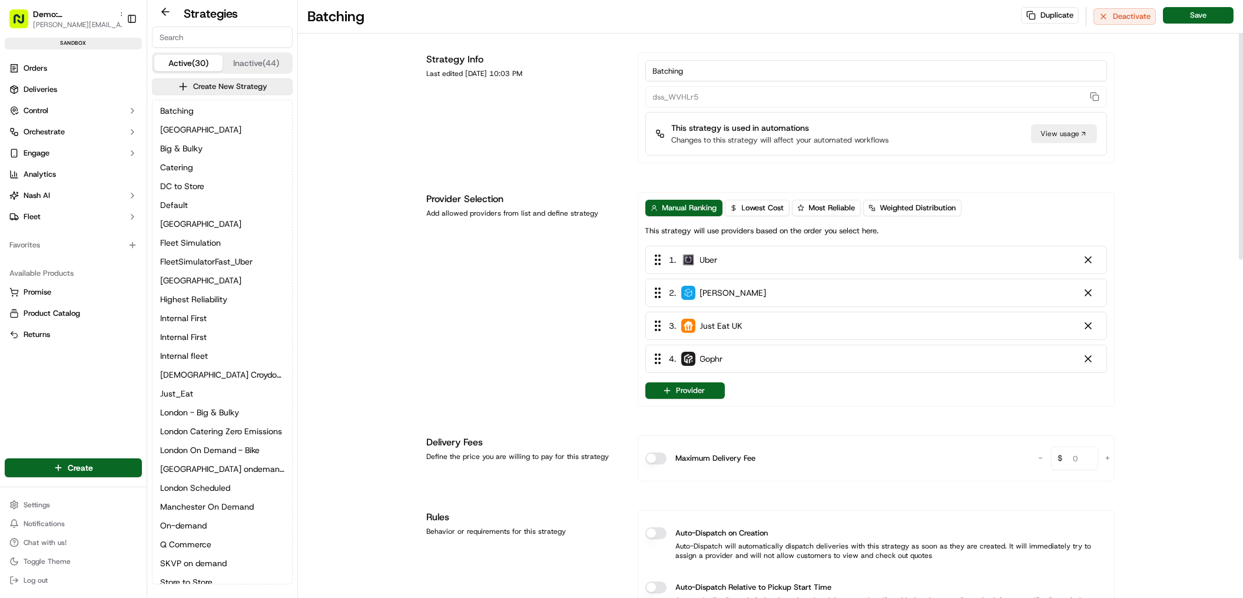
drag, startPoint x: 716, startPoint y: 68, endPoint x: 621, endPoint y: 71, distance: 94.3
click at [621, 71] on div "Strategy Info Last edited Apr 10, 2025 10:03 PM Batching dss_WVHLr5 This strate…" at bounding box center [771, 107] width 688 height 111
drag, startPoint x: 805, startPoint y: 77, endPoint x: 665, endPoint y: 64, distance: 140.3
click at [665, 64] on input "Danieru On demand 2 wheels" at bounding box center [877, 70] width 462 height 21
click at [675, 70] on input "Danieru On demand 2 wheels" at bounding box center [877, 70] width 462 height 21
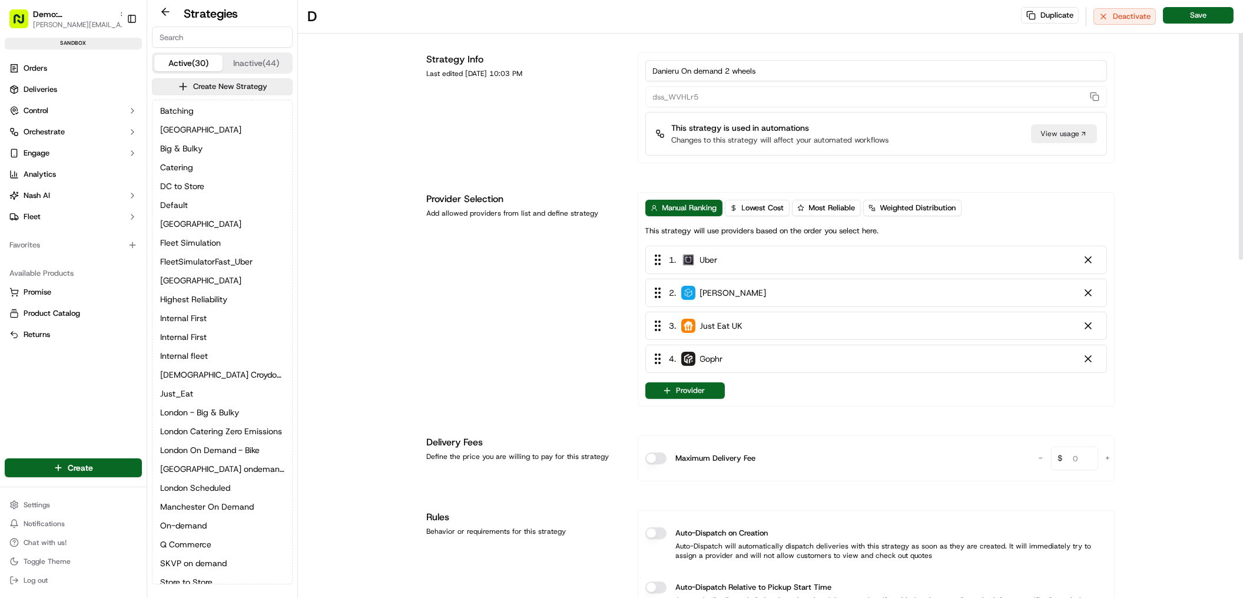
click at [681, 71] on input "Danieru On demand 2 wheels" at bounding box center [877, 70] width 462 height 21
drag, startPoint x: 723, startPoint y: 309, endPoint x: 736, endPoint y: 264, distance: 46.6
click at [725, 256] on div "1 . Uber 2 . Stuart 3 . Just Eat UK 4 . Gophr" at bounding box center [877, 309] width 462 height 127
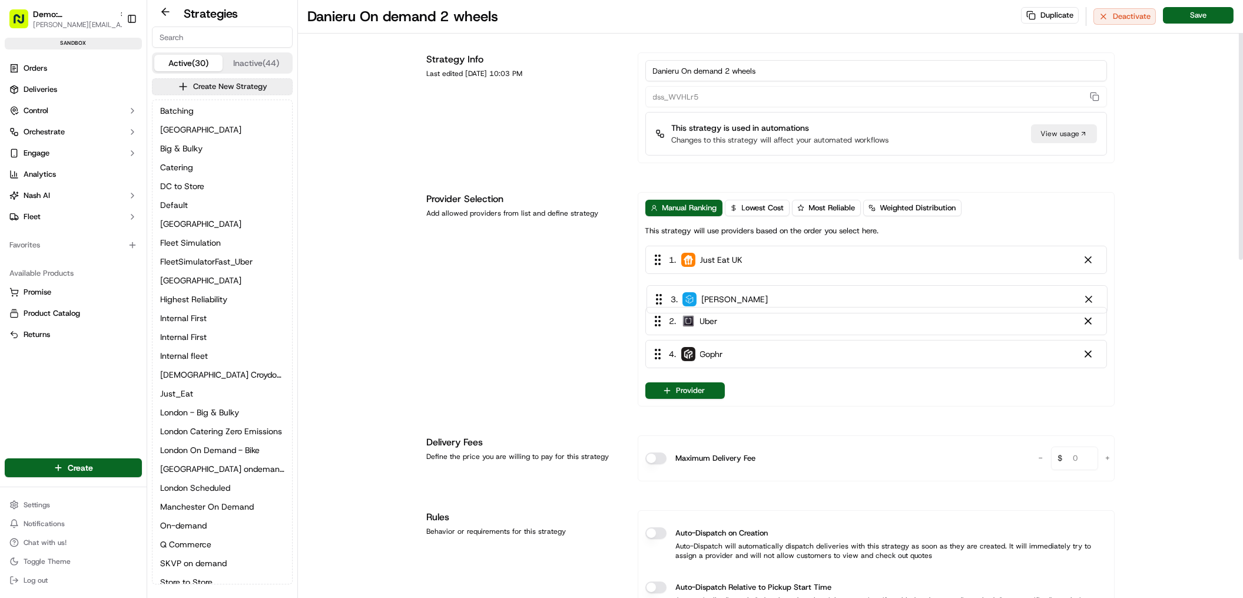
drag, startPoint x: 740, startPoint y: 329, endPoint x: 741, endPoint y: 297, distance: 31.8
click at [741, 297] on div "1 . Just Eat UK 2 . Uber 3 . Stuart 4 . Gophr" at bounding box center [877, 309] width 462 height 127
drag, startPoint x: 1090, startPoint y: 355, endPoint x: 1080, endPoint y: 355, distance: 10.0
click at [1090, 355] on div at bounding box center [1089, 359] width 12 height 12
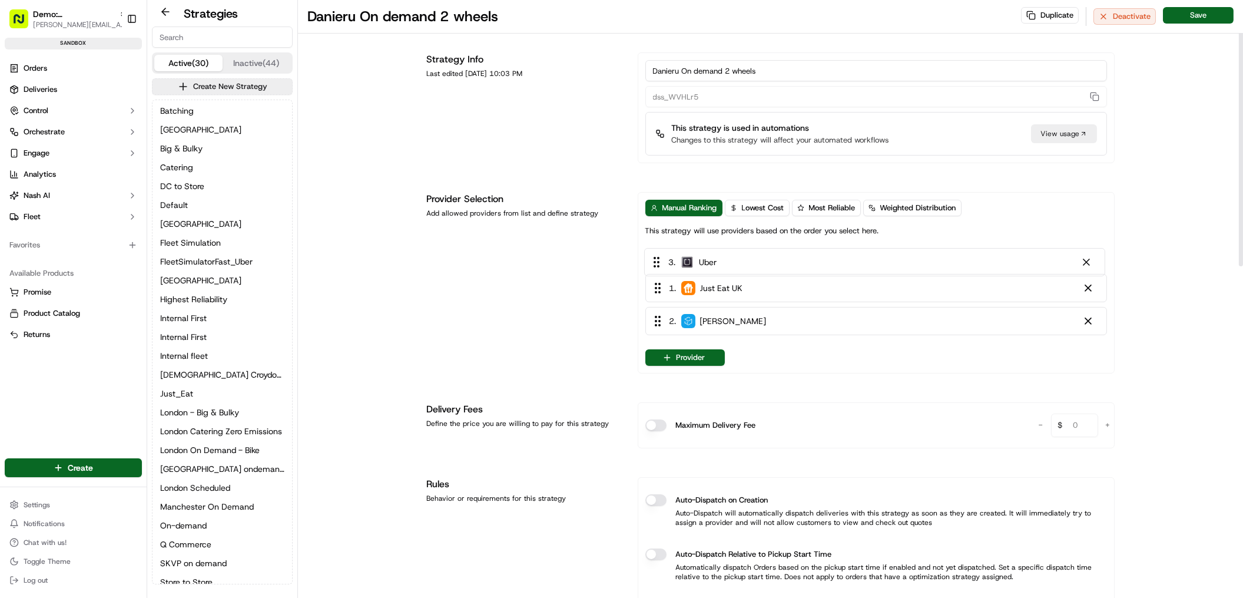
drag, startPoint x: 715, startPoint y: 329, endPoint x: 713, endPoint y: 262, distance: 66.6
click at [713, 262] on div "1 . Just Eat UK 2 . Stuart 3 . Uber" at bounding box center [877, 293] width 462 height 94
click at [951, 204] on span "Weighted Distribution" at bounding box center [919, 208] width 76 height 11
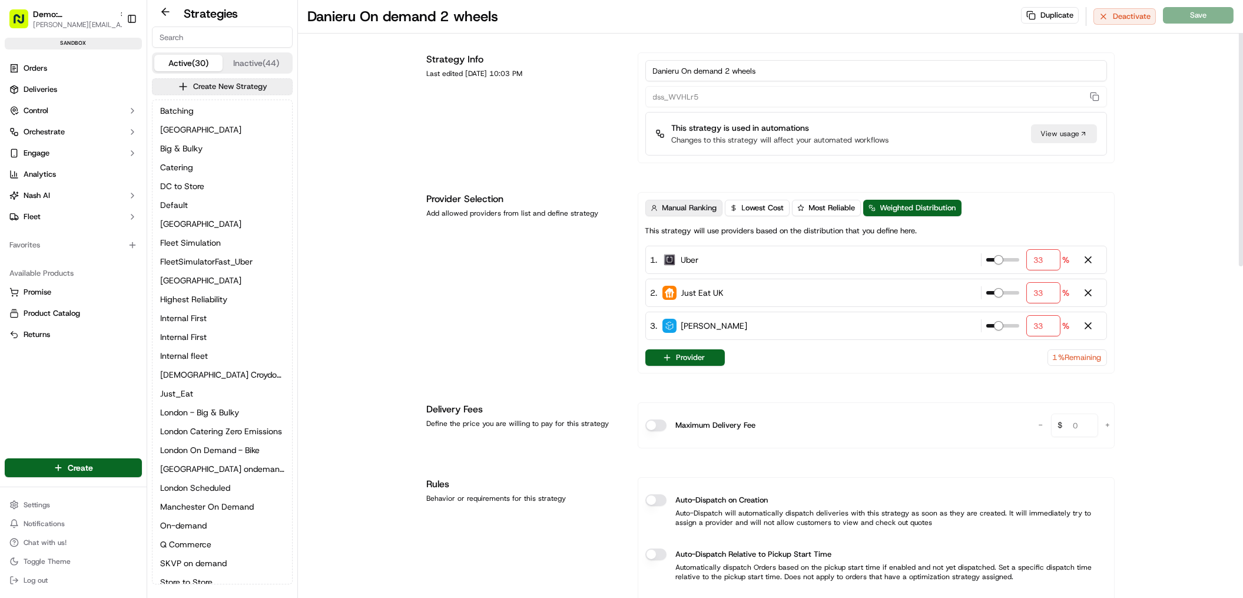
click at [696, 208] on span "Manual Ranking" at bounding box center [690, 208] width 55 height 11
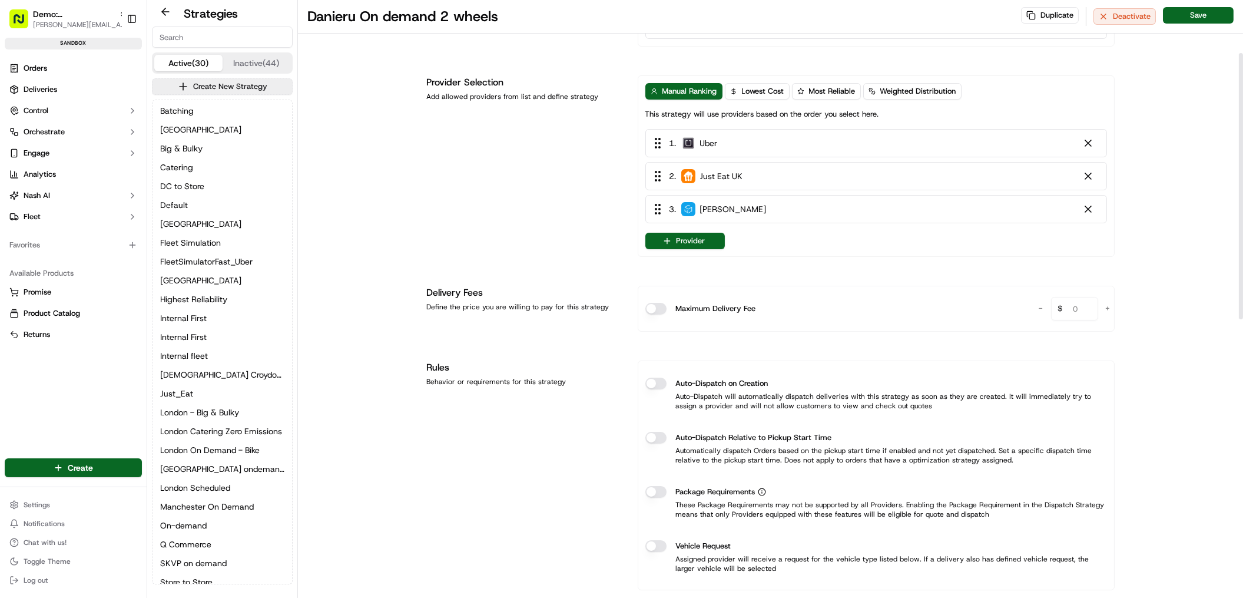
scroll to position [119, 0]
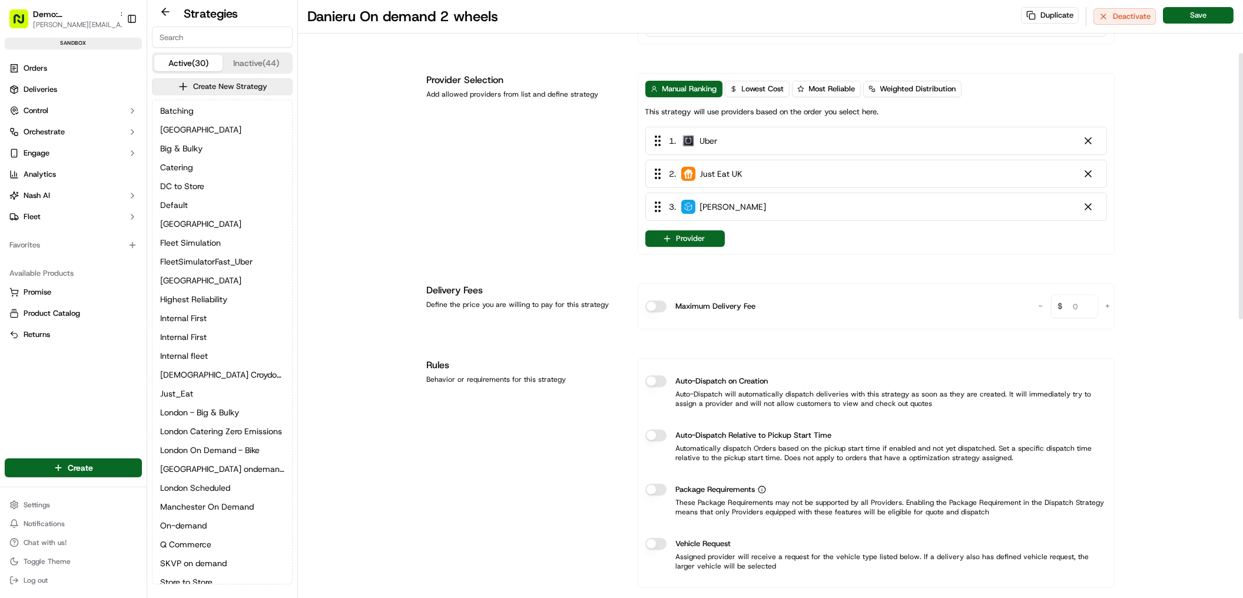
click at [662, 383] on button "Auto-Dispatch on Creation" at bounding box center [656, 381] width 21 height 12
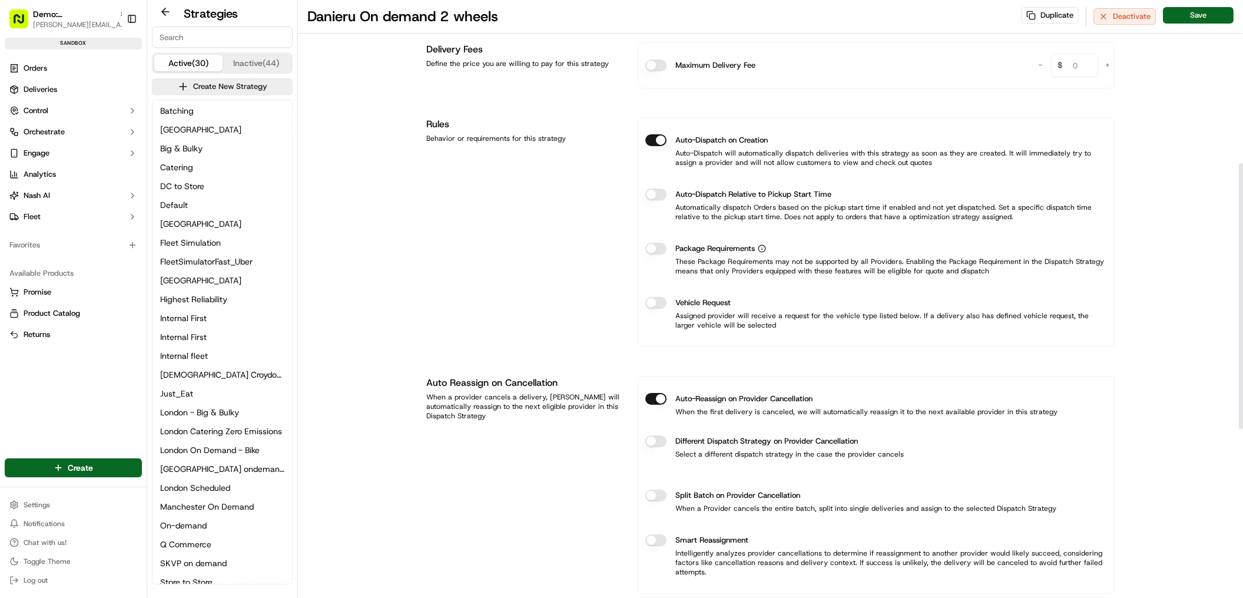
scroll to position [369, 0]
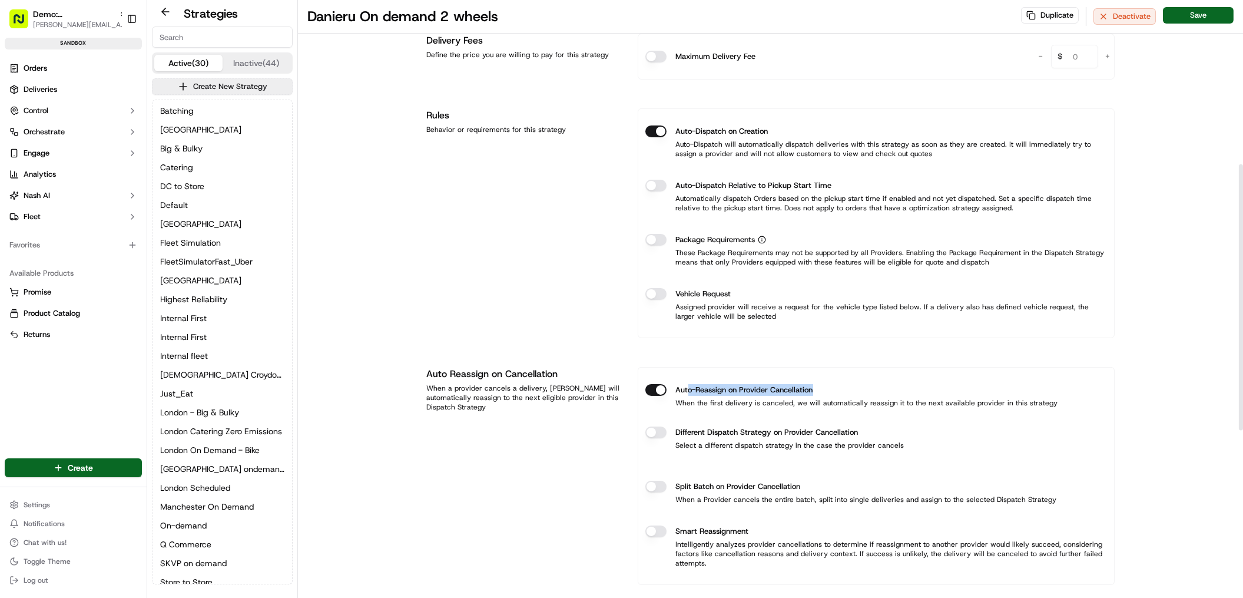
drag, startPoint x: 689, startPoint y: 390, endPoint x: 829, endPoint y: 387, distance: 140.2
click at [829, 387] on div "Auto-Reassign on Provider Cancellation" at bounding box center [877, 390] width 462 height 12
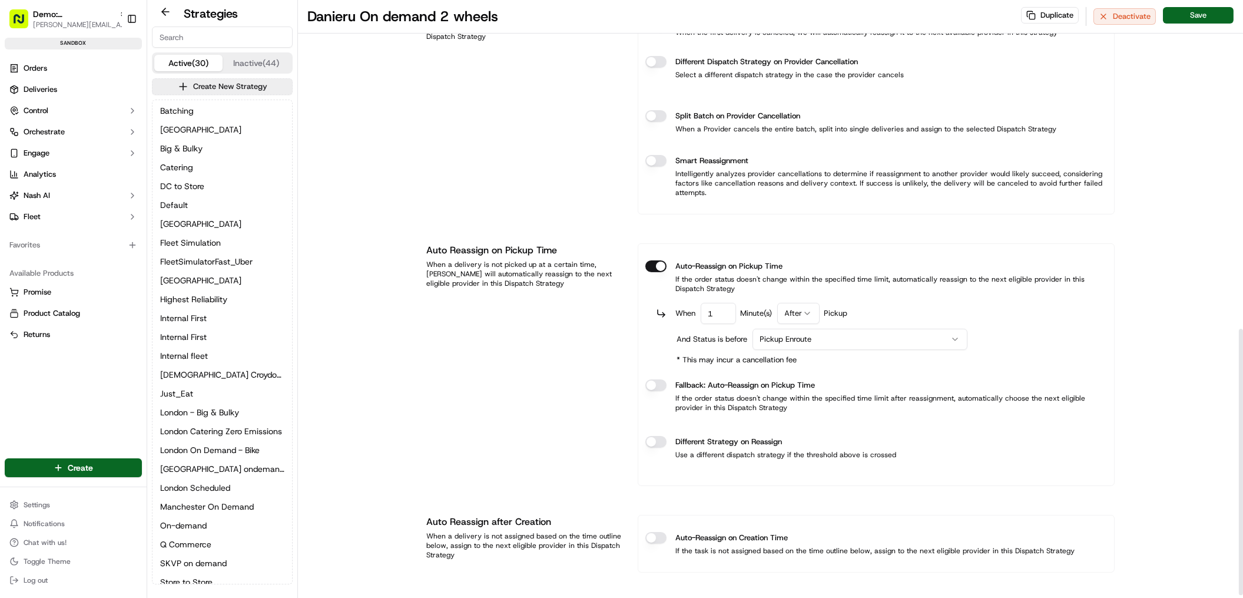
scroll to position [748, 0]
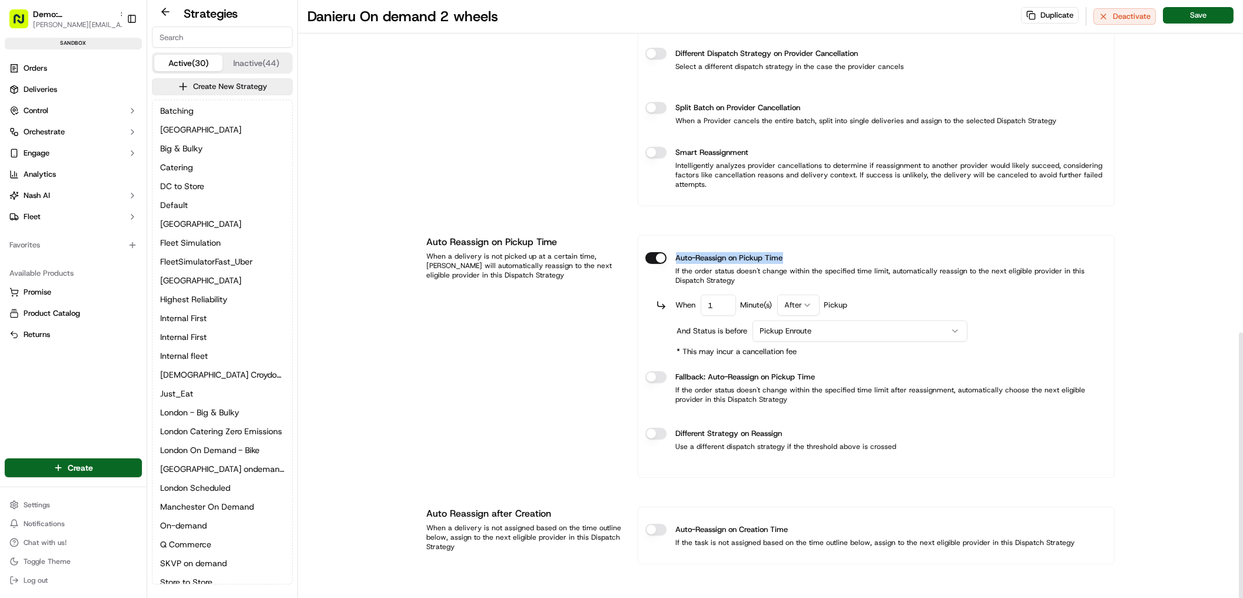
drag, startPoint x: 676, startPoint y: 258, endPoint x: 799, endPoint y: 255, distance: 123.1
click at [799, 255] on div "Auto-Reassign on Pickup Time" at bounding box center [877, 258] width 462 height 12
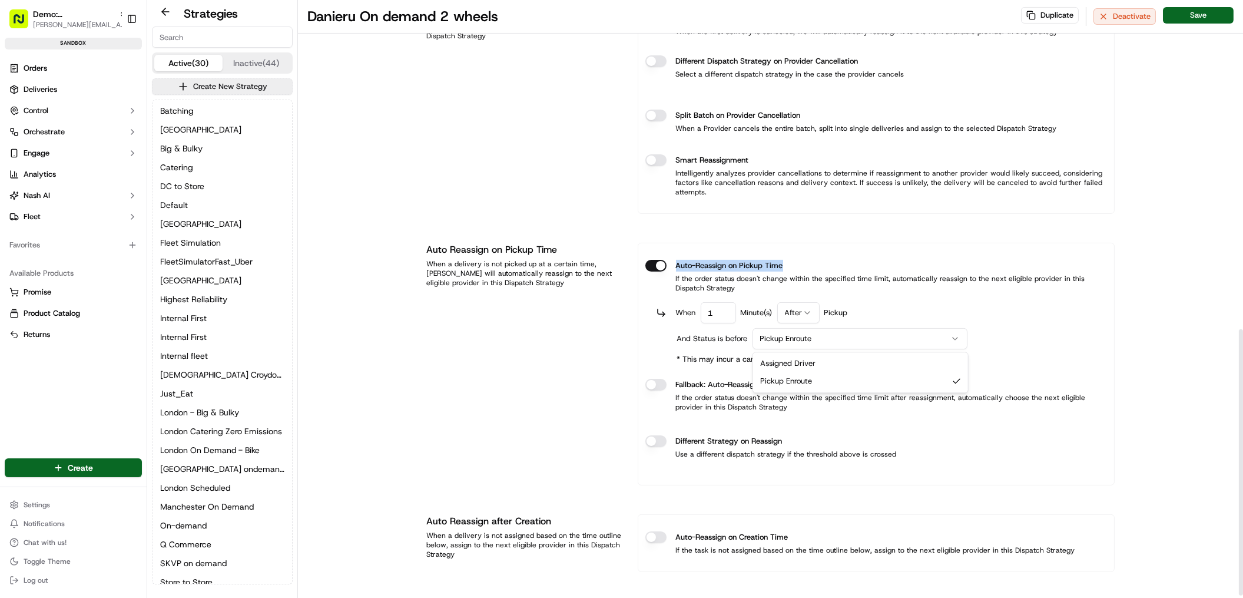
click at [827, 341] on html "Demo: UK patrick.eve@usenash.com Toggle Sidebar sandbox Orders Deliveries Contr…" at bounding box center [621, 299] width 1243 height 598
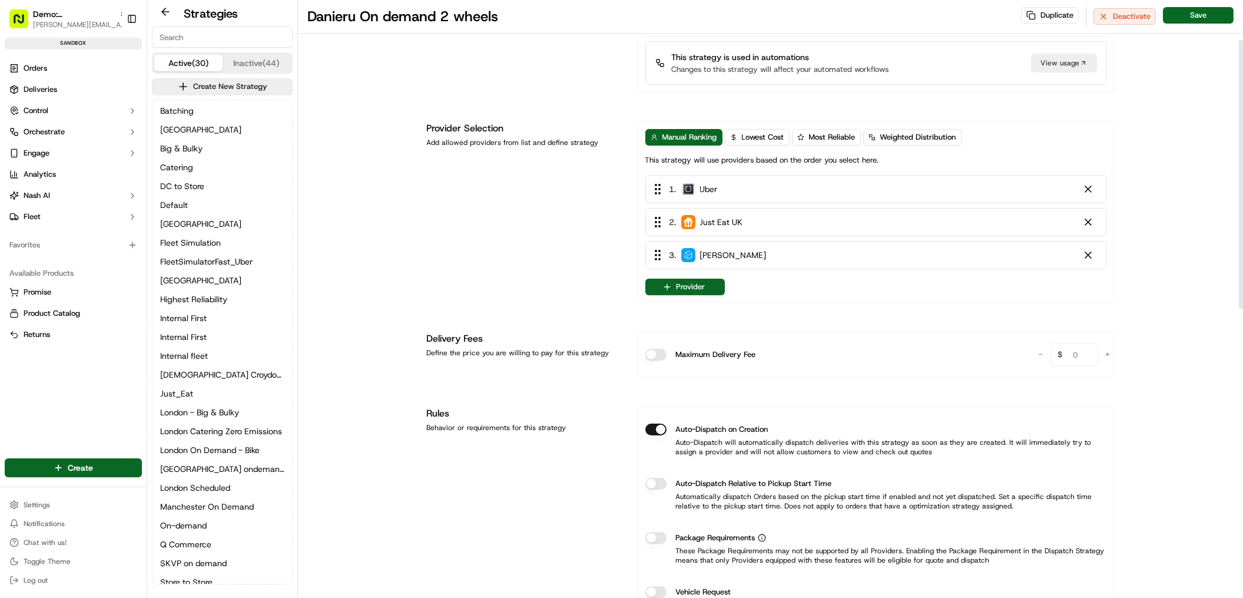
scroll to position [0, 0]
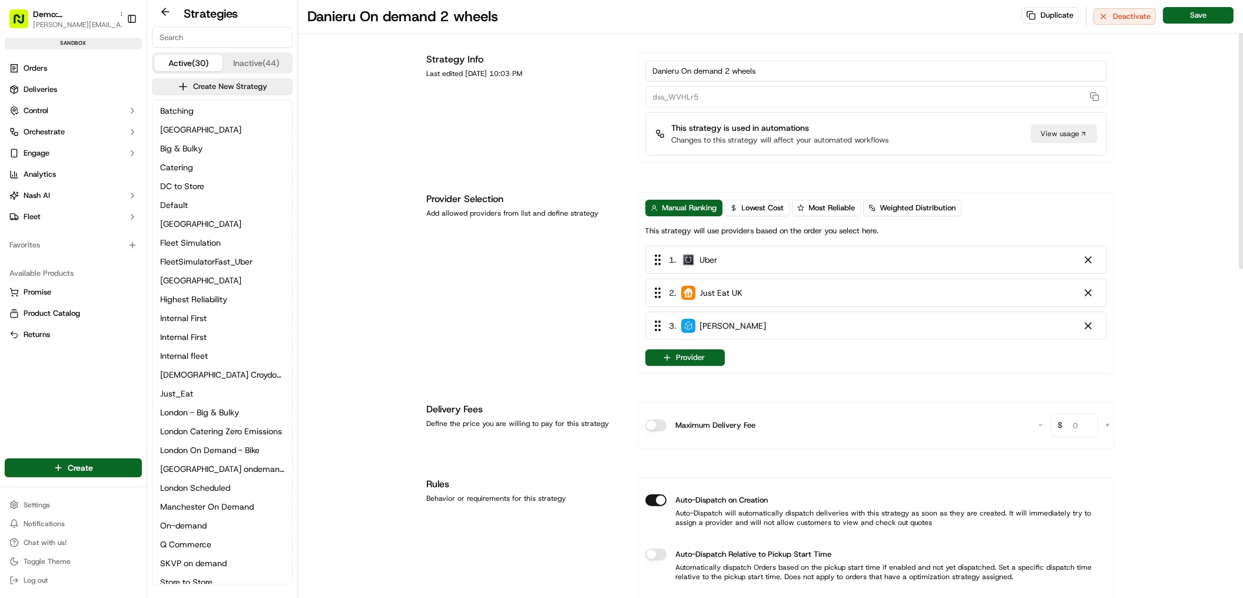
drag, startPoint x: 684, startPoint y: 71, endPoint x: 779, endPoint y: 68, distance: 94.9
click at [779, 68] on input "Danieru On demand 2 wheels" at bounding box center [877, 70] width 462 height 21
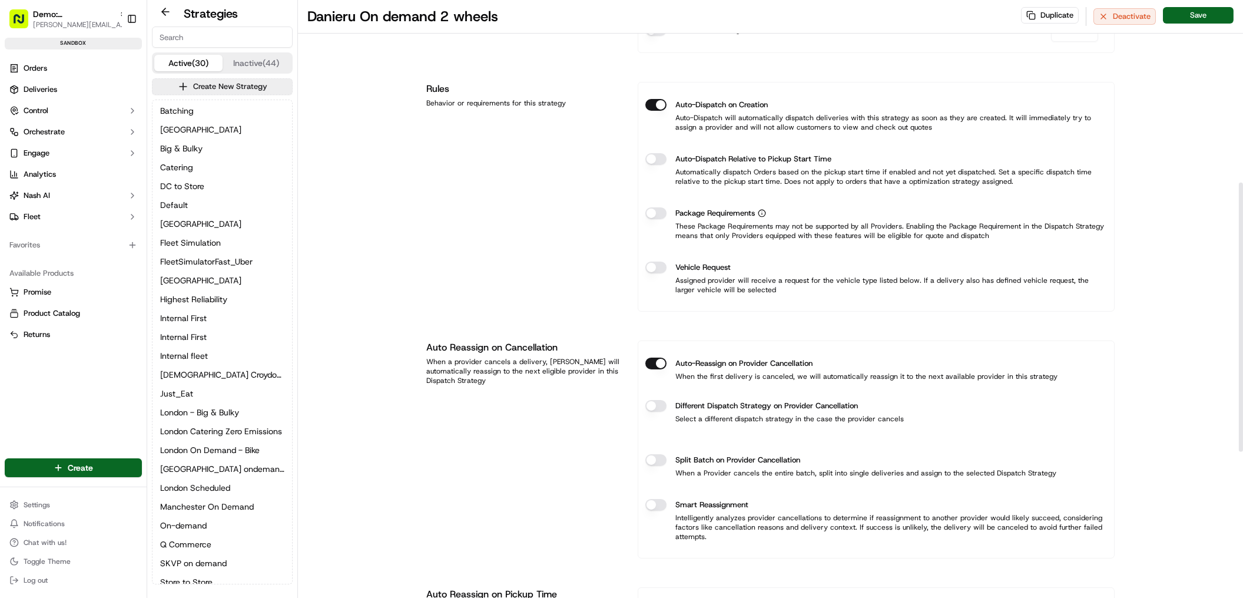
scroll to position [405, 0]
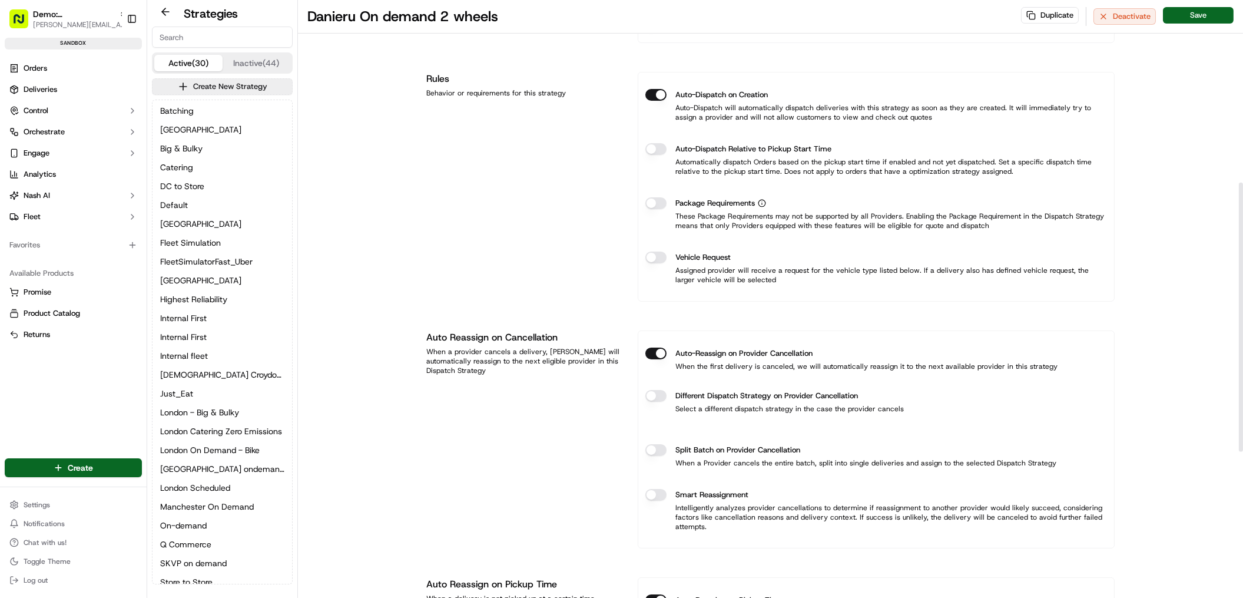
type input "Danieru Catering"
click at [703, 253] on label "Vehicle Request" at bounding box center [703, 258] width 55 height 12
click at [667, 253] on button "Vehicle Request" at bounding box center [656, 258] width 21 height 12
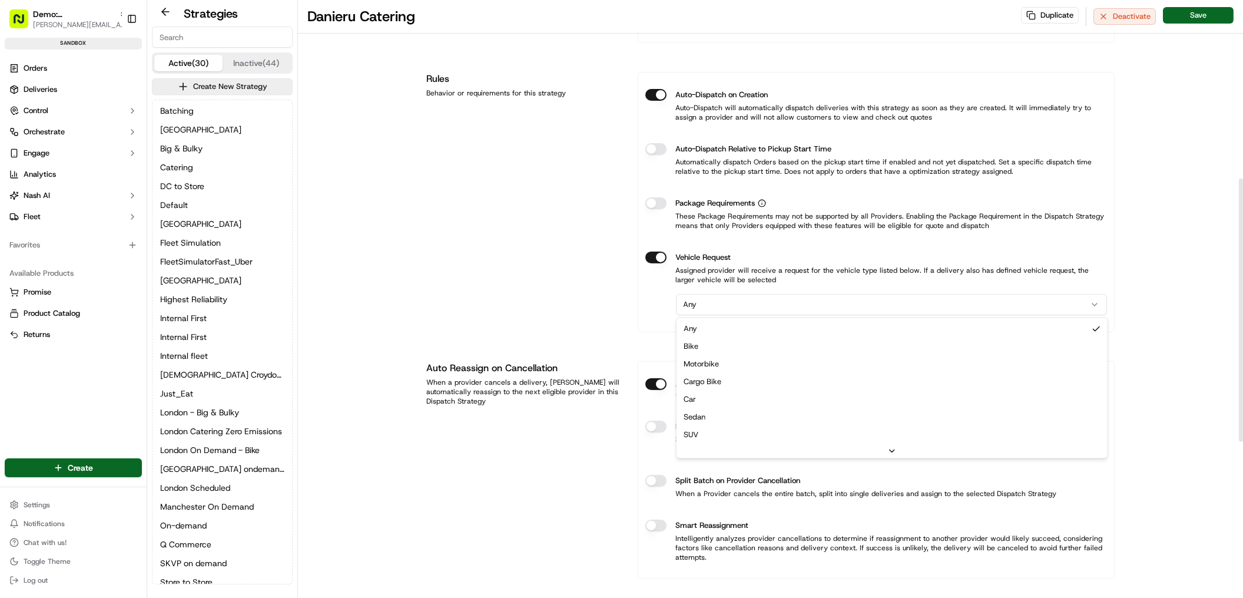
click at [730, 307] on html "Demo: UK patrick.eve@usenash.com Toggle Sidebar sandbox Orders Deliveries Contr…" at bounding box center [621, 299] width 1243 height 598
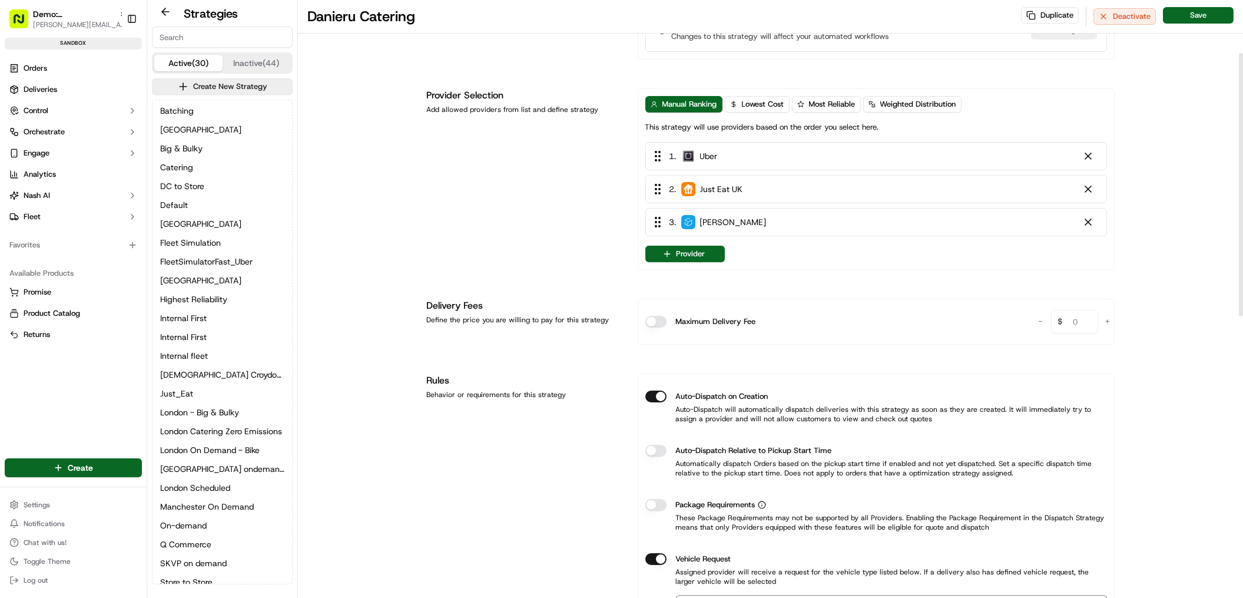
scroll to position [97, 0]
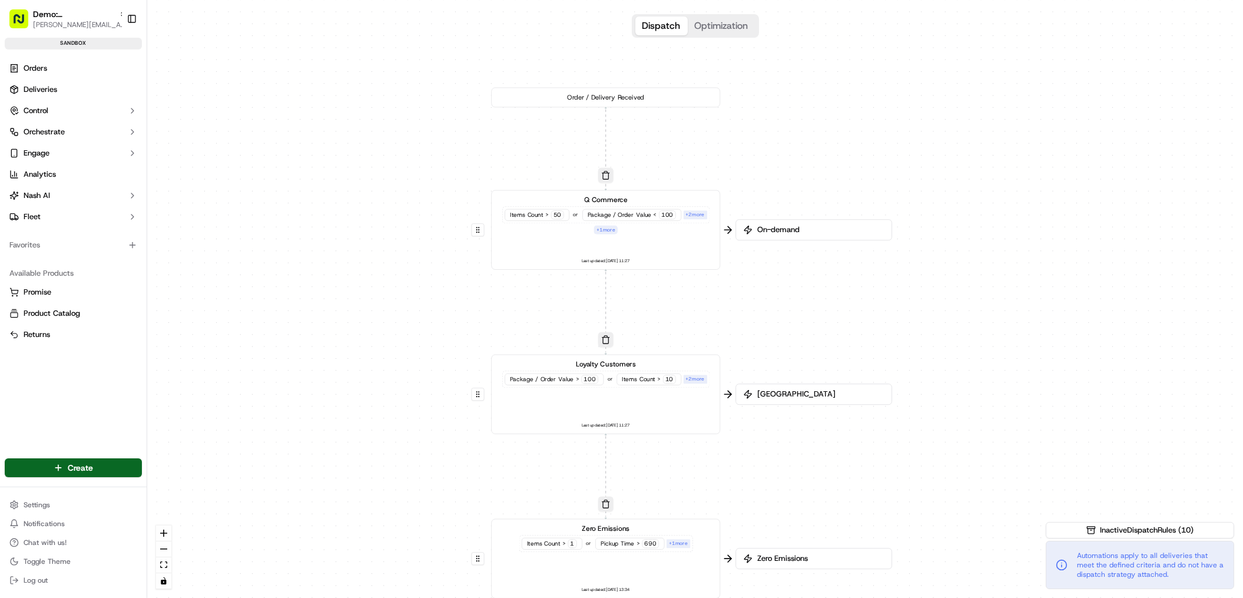
drag, startPoint x: 717, startPoint y: 207, endPoint x: 584, endPoint y: 344, distance: 190.4
click at [591, 352] on div "0 0 0 0 0 Order / Delivery Received Q Commerce Items Count > 50 or Package / Or…" at bounding box center [695, 299] width 1096 height 598
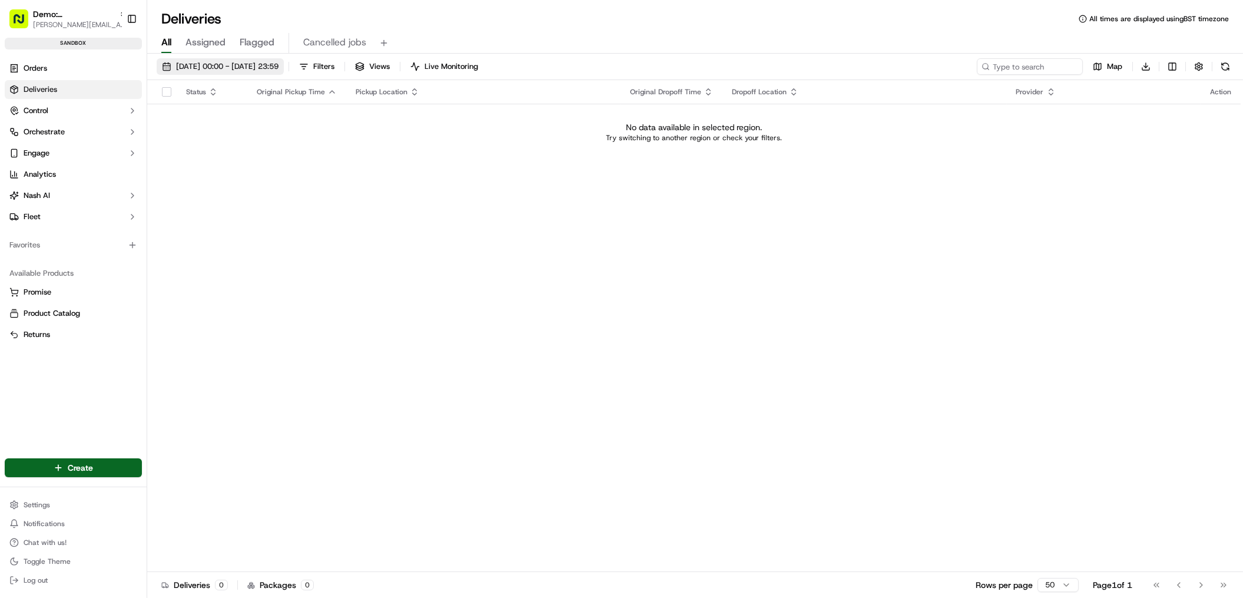
click at [241, 70] on span "18/09/2025 00:00 - 18/09/2025 23:59" at bounding box center [227, 66] width 102 height 11
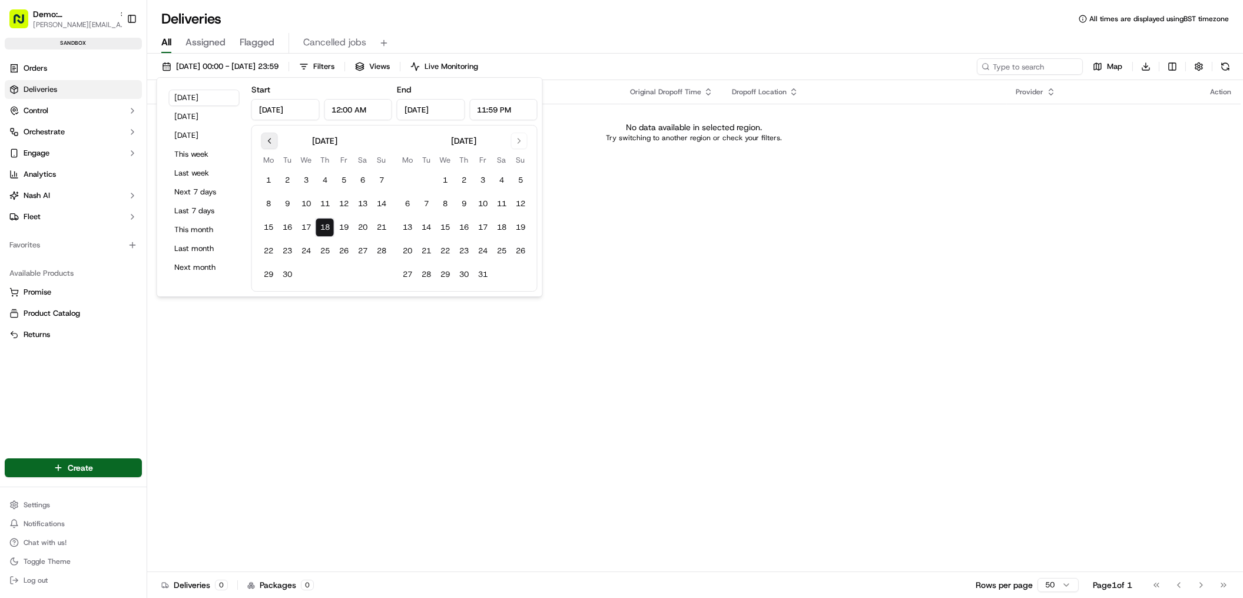
click at [266, 143] on button "Go to previous month" at bounding box center [270, 141] width 16 height 16
click at [264, 144] on button "Go to previous month" at bounding box center [270, 141] width 16 height 16
click at [524, 178] on button "1" at bounding box center [520, 180] width 19 height 19
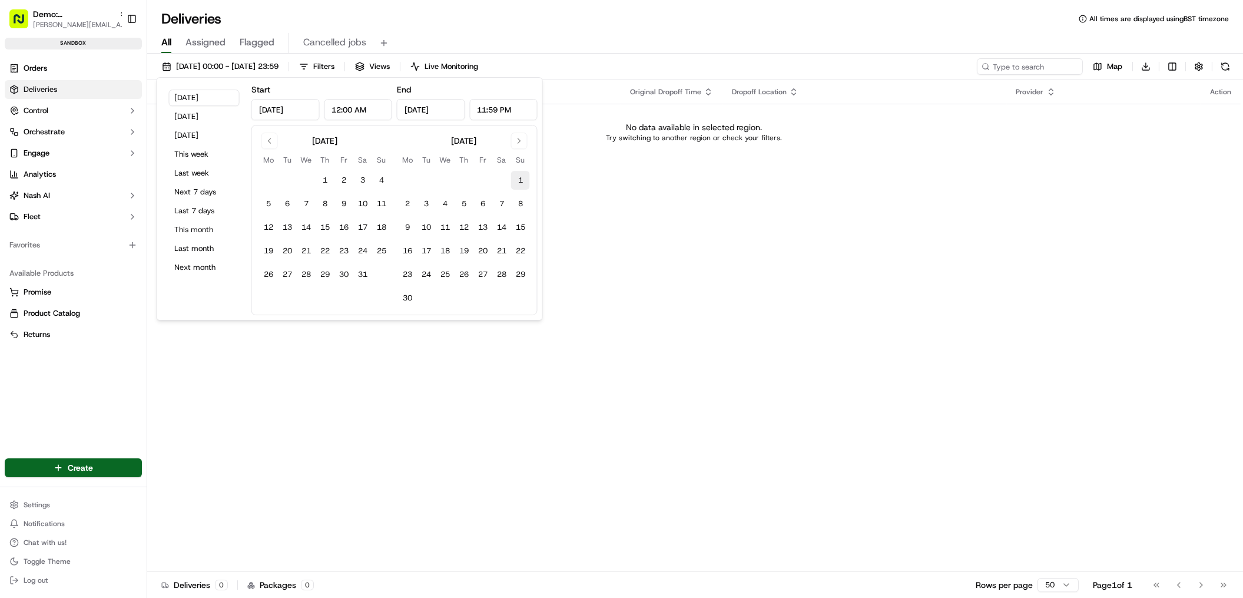
type input "Jun 1, 2025"
click at [407, 297] on button "30" at bounding box center [407, 298] width 19 height 19
type input "Jun 30, 2025"
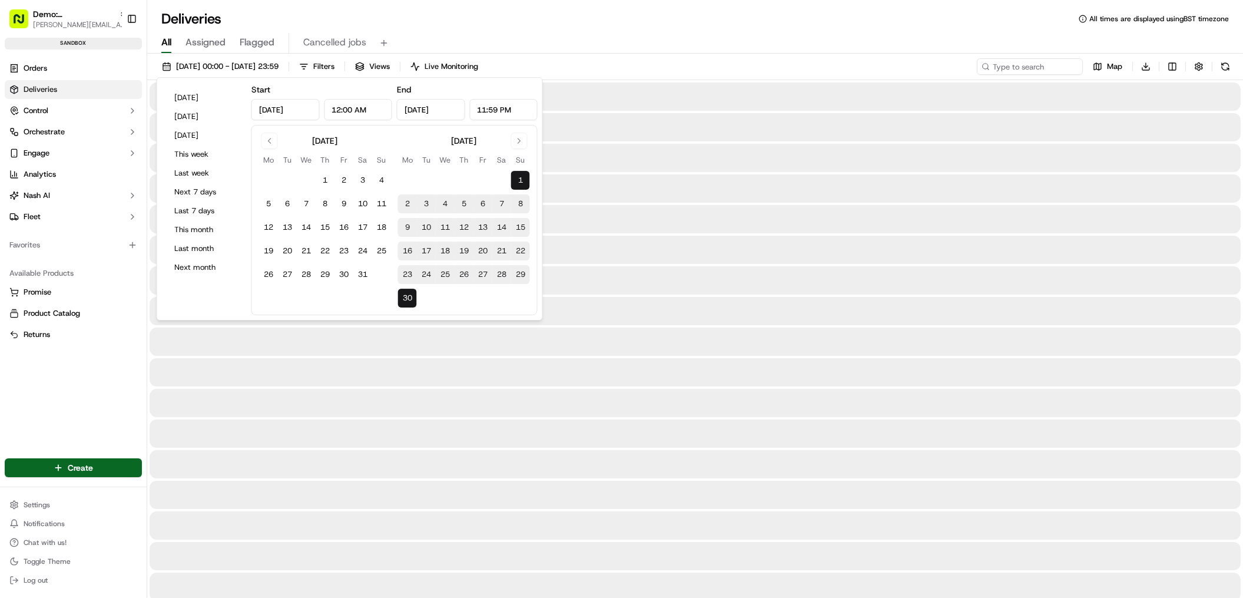
click at [522, 22] on div "Deliveries All times are displayed using BST timezone" at bounding box center [695, 18] width 1096 height 19
